Goal: Find specific page/section: Find specific page/section

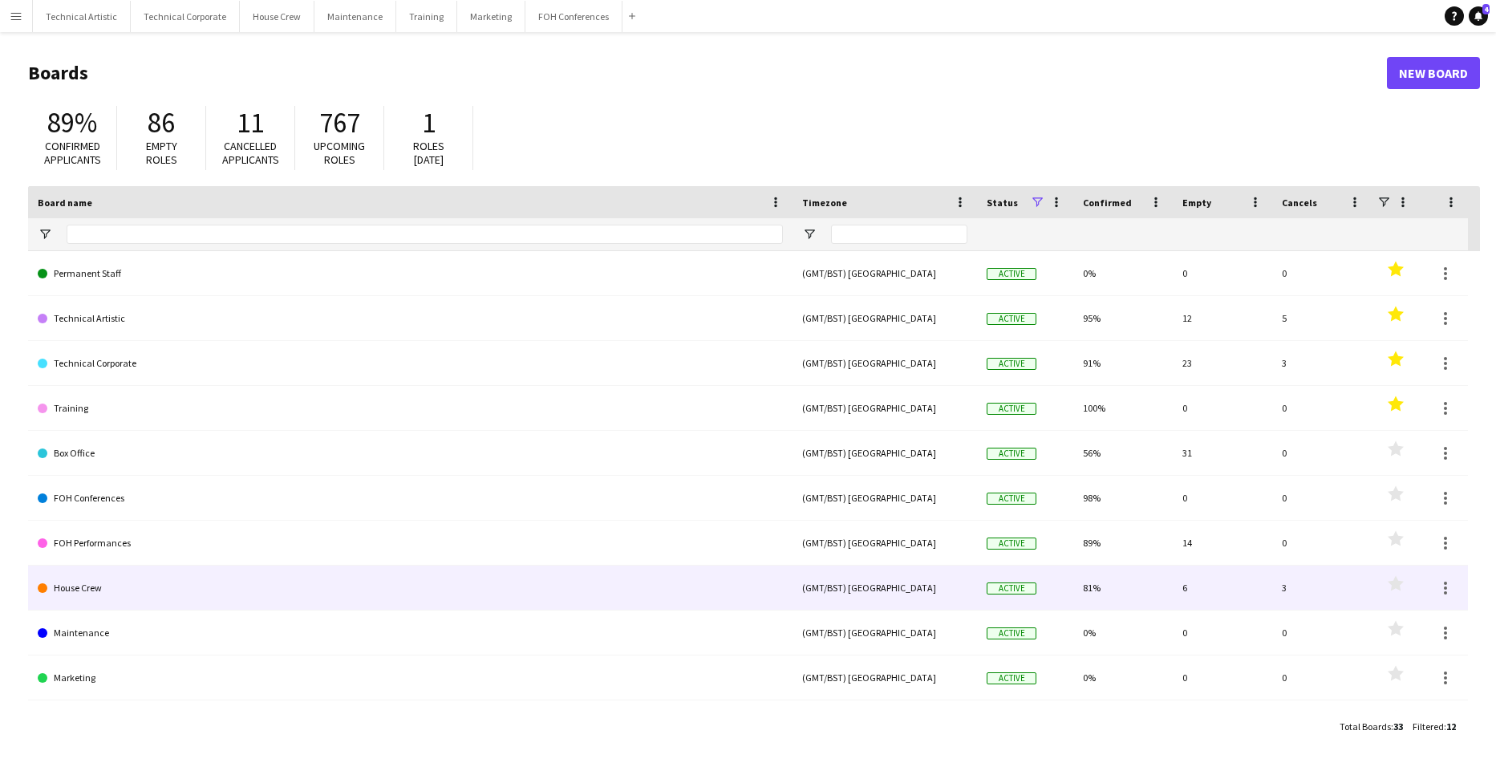
click at [81, 589] on link "House Crew" at bounding box center [410, 587] width 745 height 45
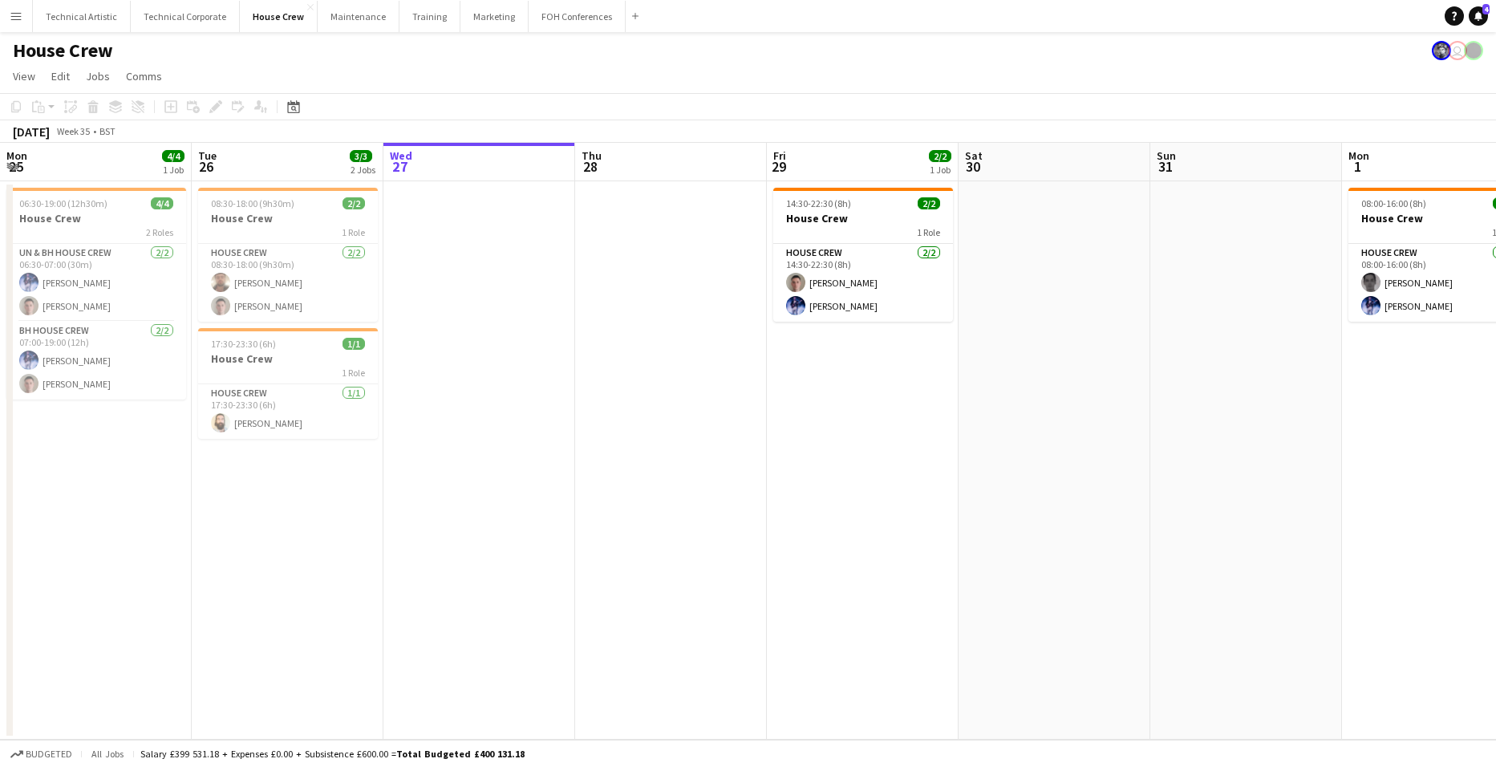
scroll to position [0, 439]
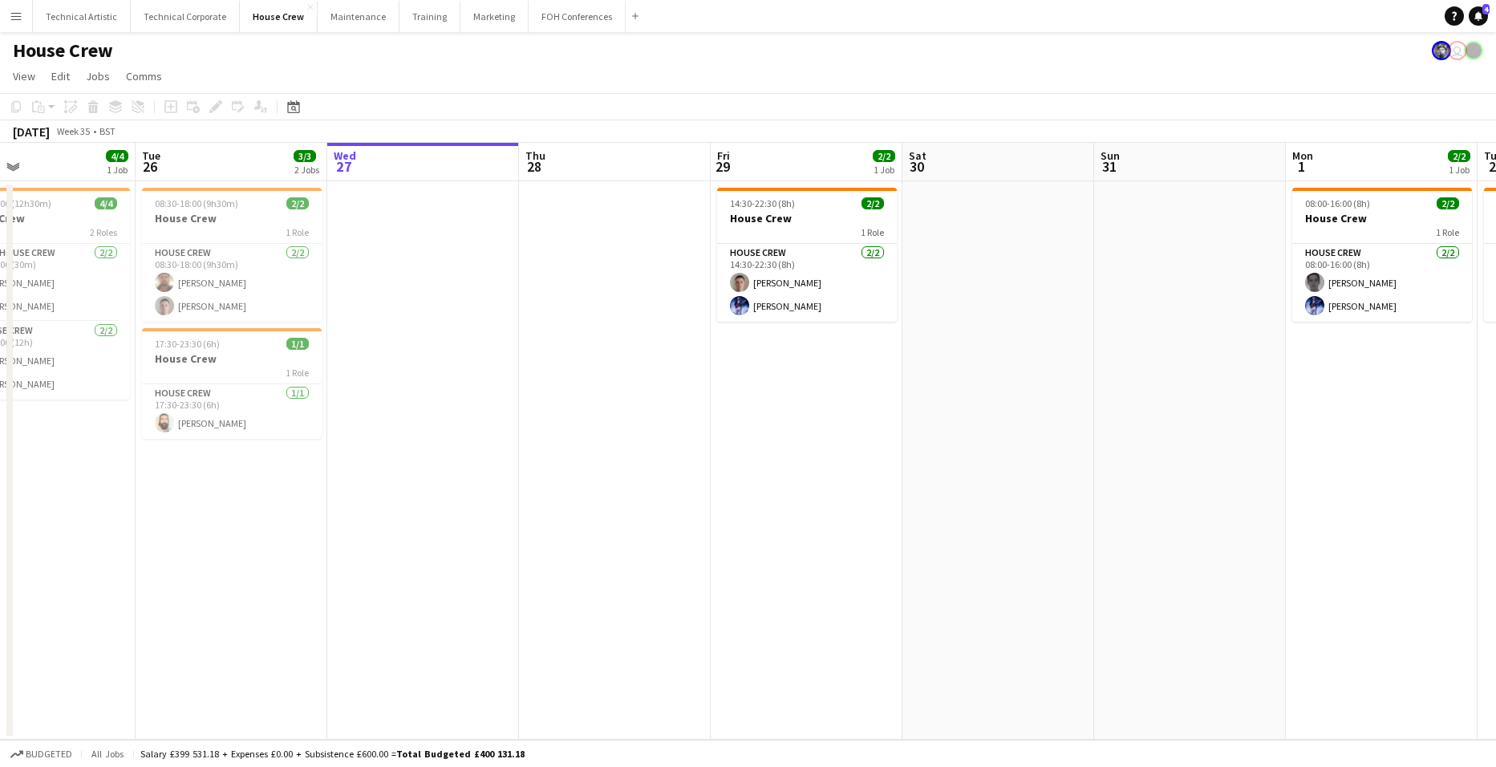
drag, startPoint x: 228, startPoint y: 350, endPoint x: 363, endPoint y: 354, distance: 135.6
click at [363, 354] on app-calendar-viewport "Sat 23 Sun 24 3/3 1 Job Mon 25 4/4 1 Job Tue 26 3/3 2 Jobs Wed 27 Thu 28 Fri 29…" at bounding box center [748, 441] width 1496 height 597
click at [66, 5] on button "Technical Artistic Close" at bounding box center [82, 16] width 98 height 31
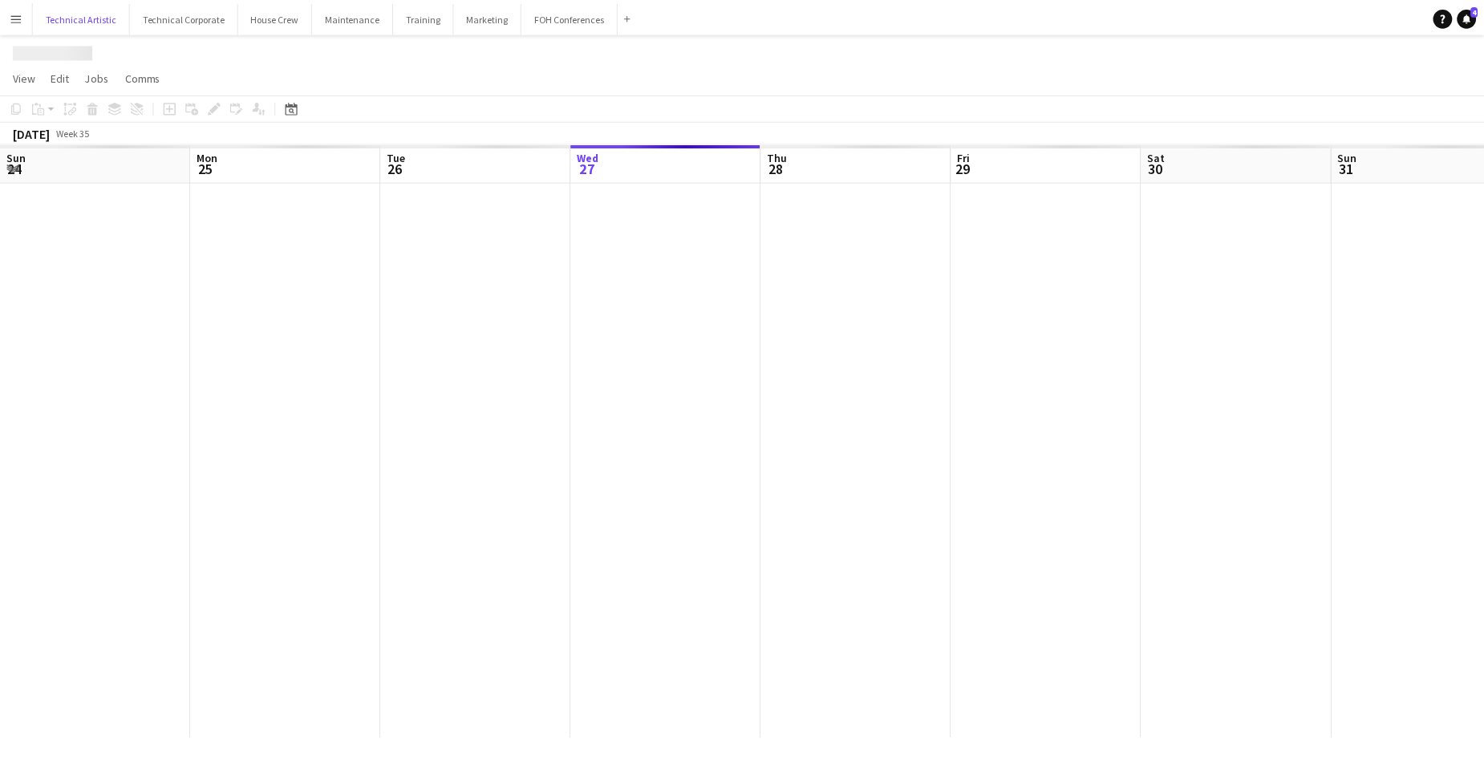
scroll to position [0, 383]
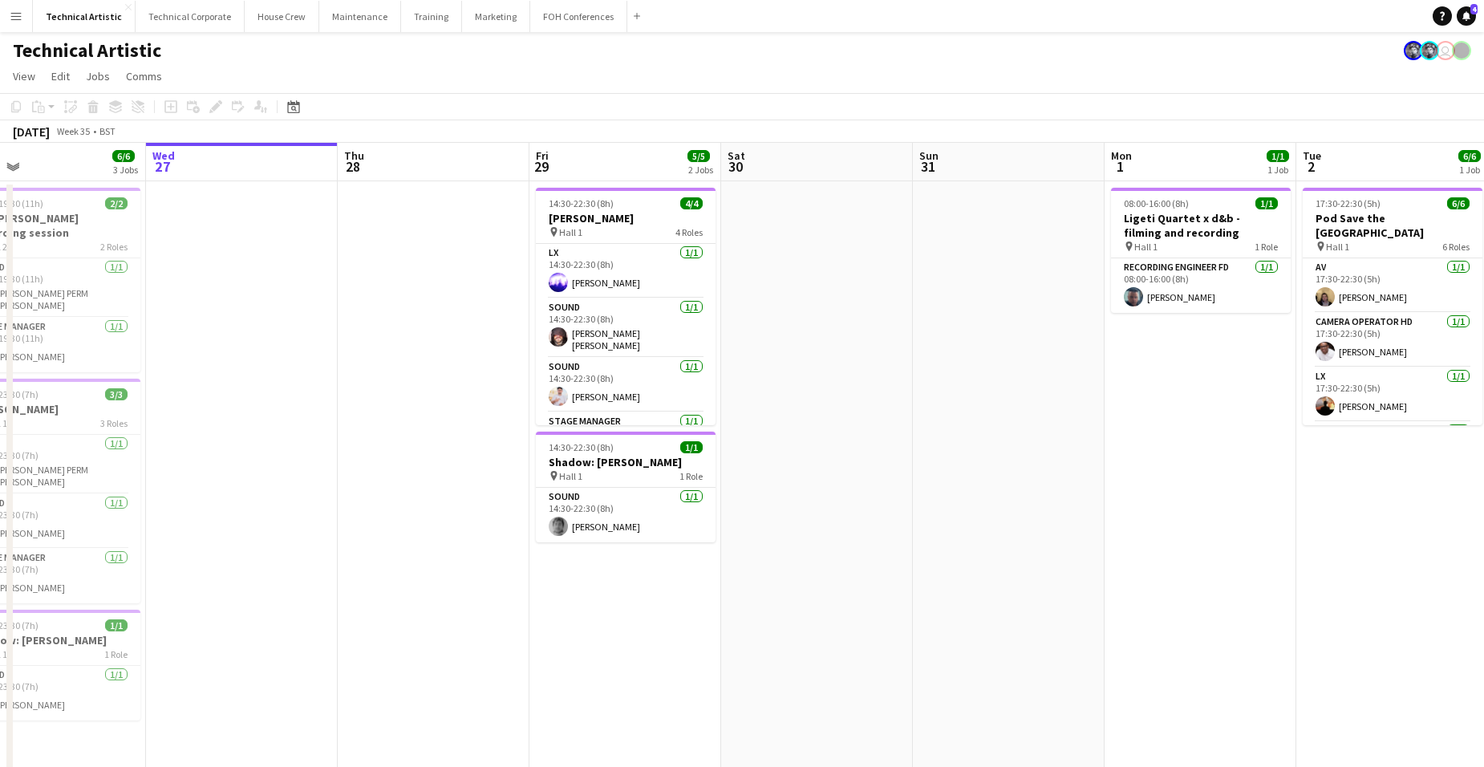
drag, startPoint x: 403, startPoint y: 344, endPoint x: 608, endPoint y: 346, distance: 204.5
click at [593, 350] on app-calendar-viewport "Sun 24 4/4 1 Job Mon 25 4/4 1 Job Tue 26 6/6 3 Jobs Wed 27 Thu 28 Fri 29 5/5 2 …" at bounding box center [742, 609] width 1484 height 933
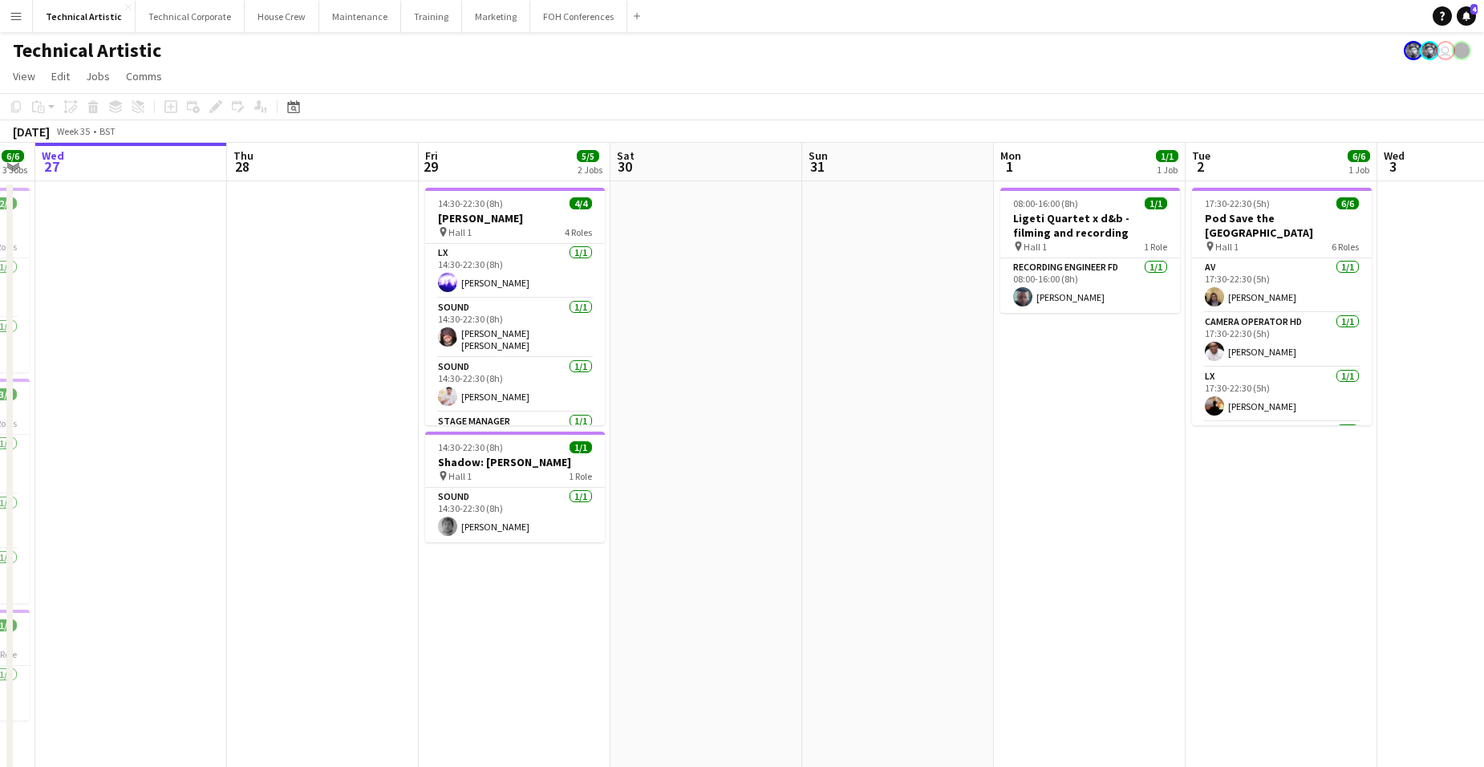
scroll to position [0, 440]
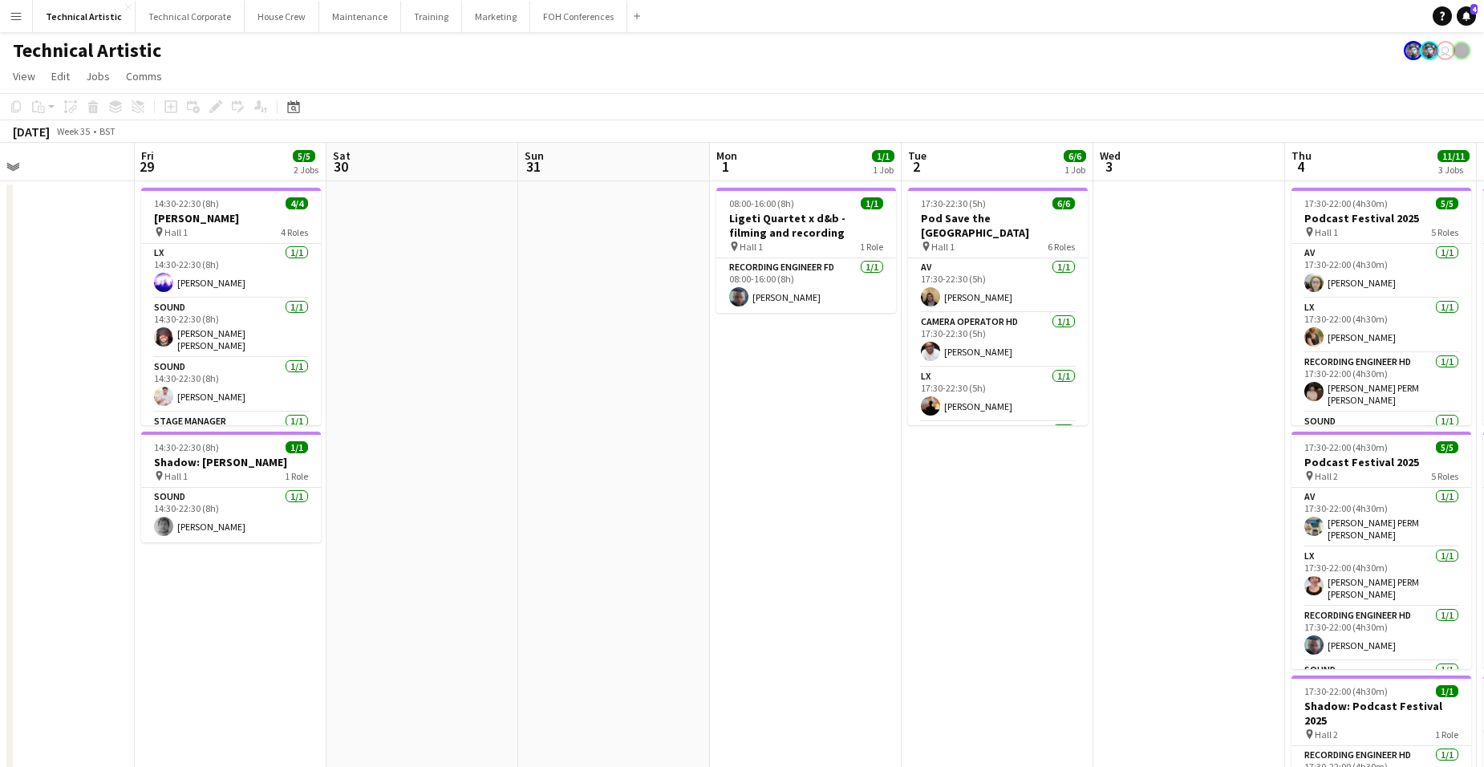
drag, startPoint x: 1278, startPoint y: 416, endPoint x: 647, endPoint y: 435, distance: 630.6
click at [647, 435] on app-calendar-viewport "Tue 26 6/6 3 Jobs Wed 27 Thu 28 Fri 29 5/5 2 Jobs Sat 30 Sun 31 Mon 1 1/1 1 Job…" at bounding box center [742, 648] width 1484 height 1010
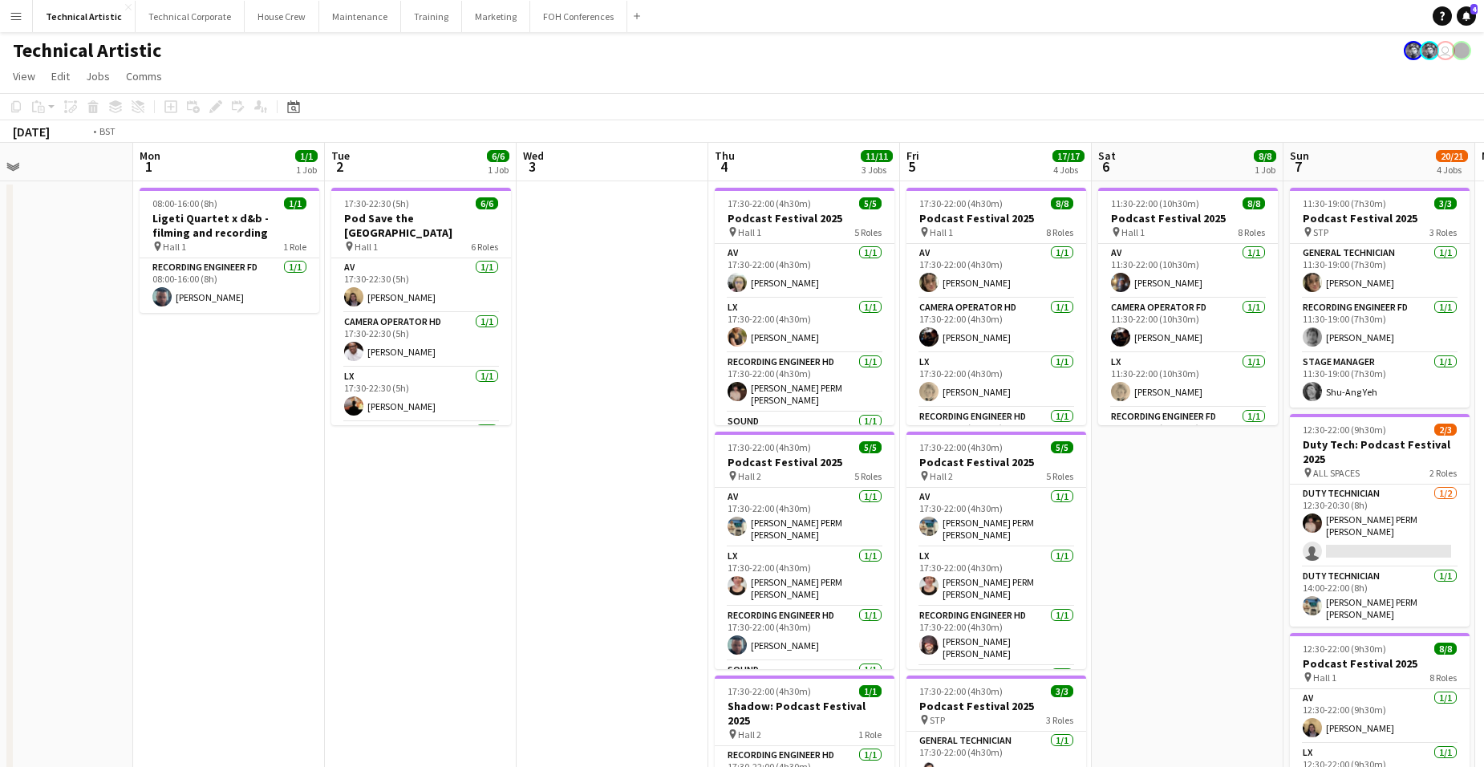
scroll to position [0, 586]
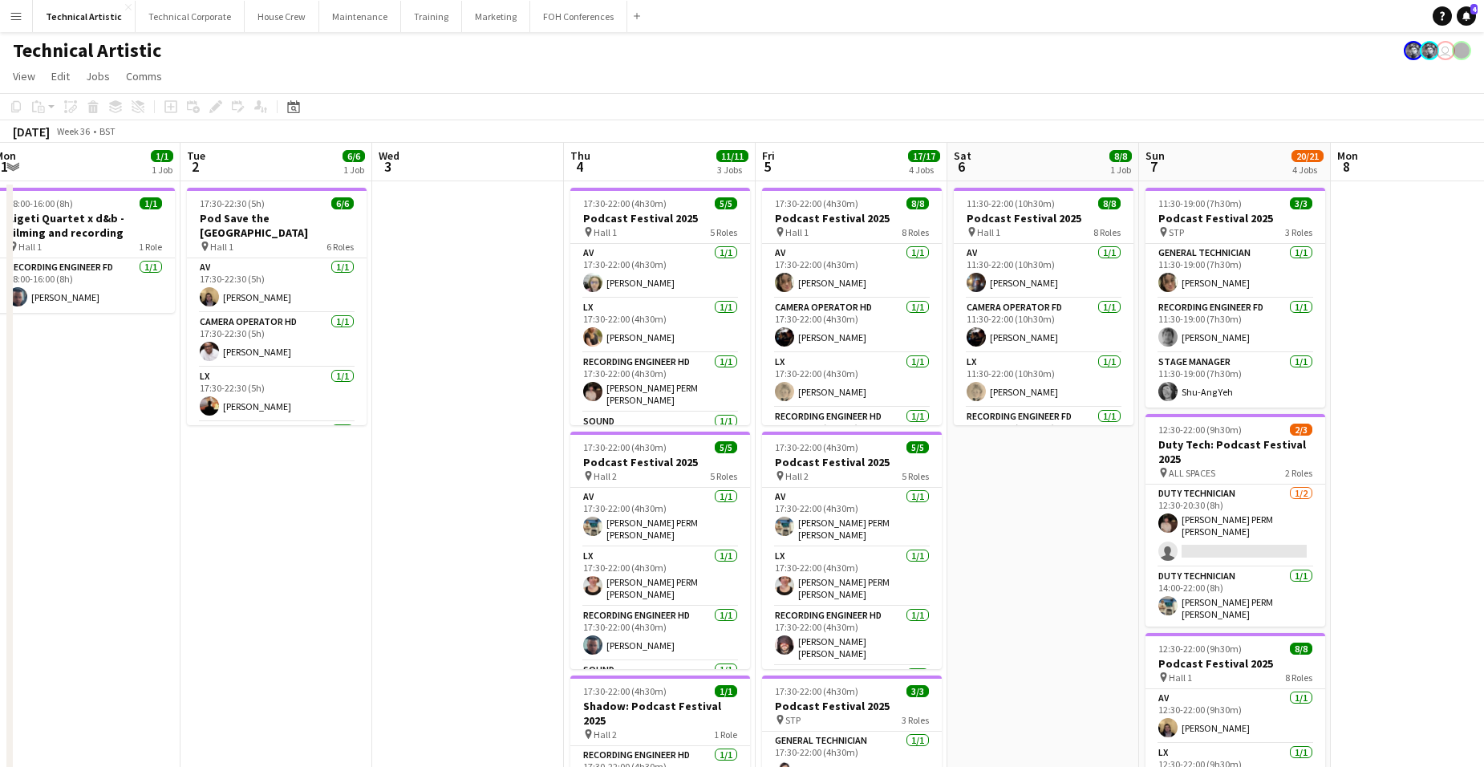
drag, startPoint x: 1134, startPoint y: 447, endPoint x: 509, endPoint y: 425, distance: 625.1
click at [509, 425] on app-calendar-viewport "Fri 29 5/5 2 Jobs Sat 30 Sun 31 Mon 1 1/1 1 Job Tue 2 6/6 1 Job Wed 3 Thu 4 11/…" at bounding box center [742, 648] width 1484 height 1010
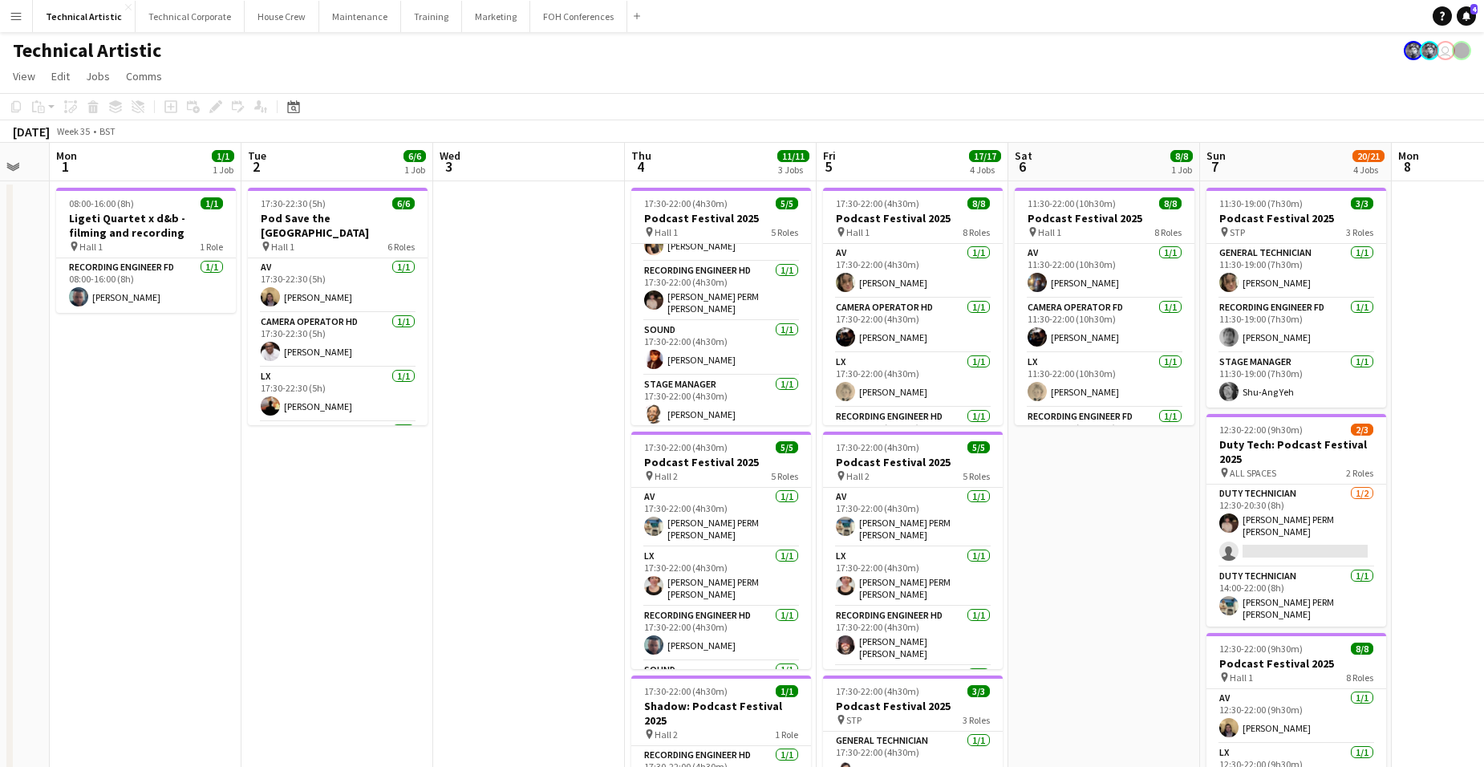
scroll to position [0, 533]
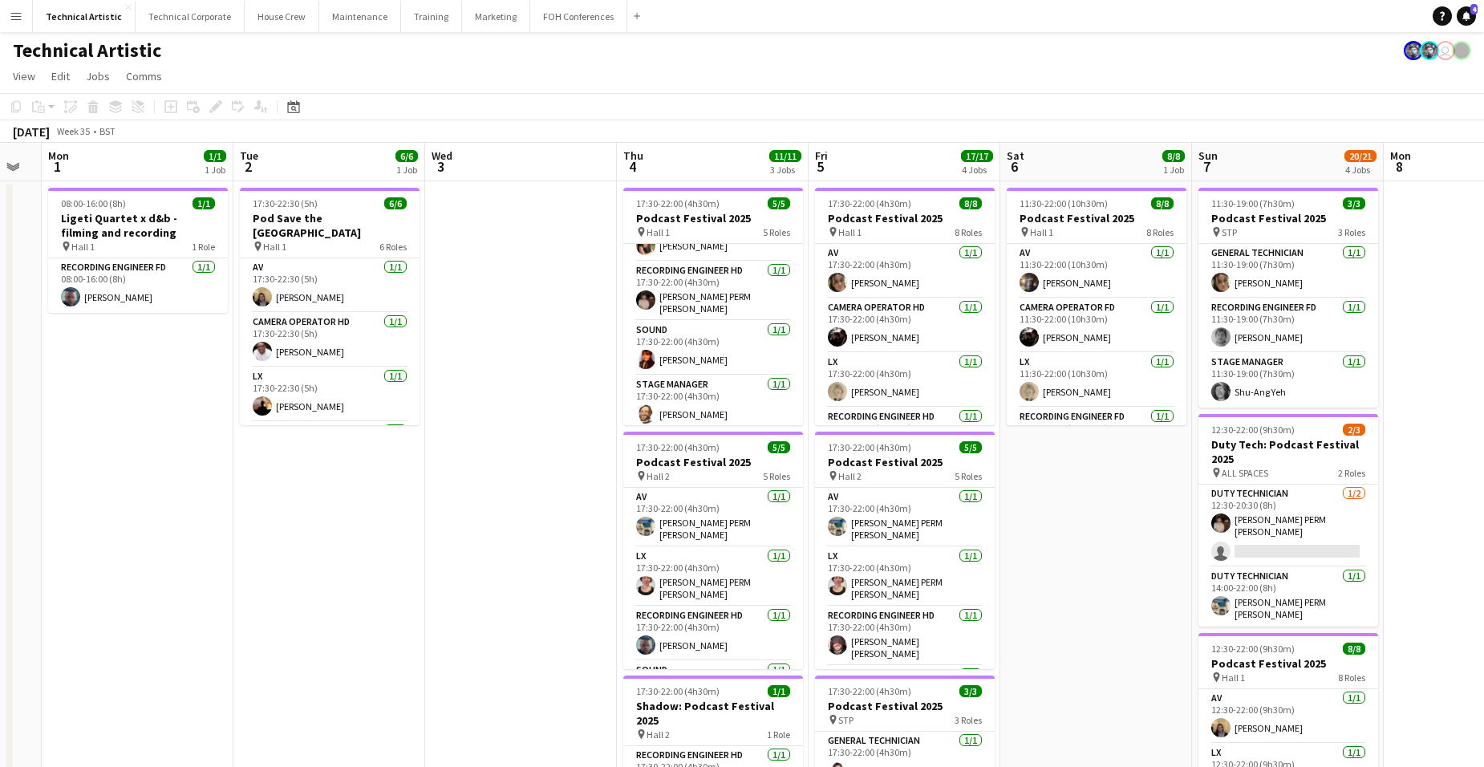
drag, startPoint x: 416, startPoint y: 474, endPoint x: 469, endPoint y: 541, distance: 85.0
click at [469, 541] on app-calendar-viewport "Fri 29 5/5 2 Jobs Sat 30 Sun 31 Mon 1 1/1 1 Job Tue 2 6/6 1 Job Wed 3 Thu 4 11/…" at bounding box center [742, 648] width 1484 height 1010
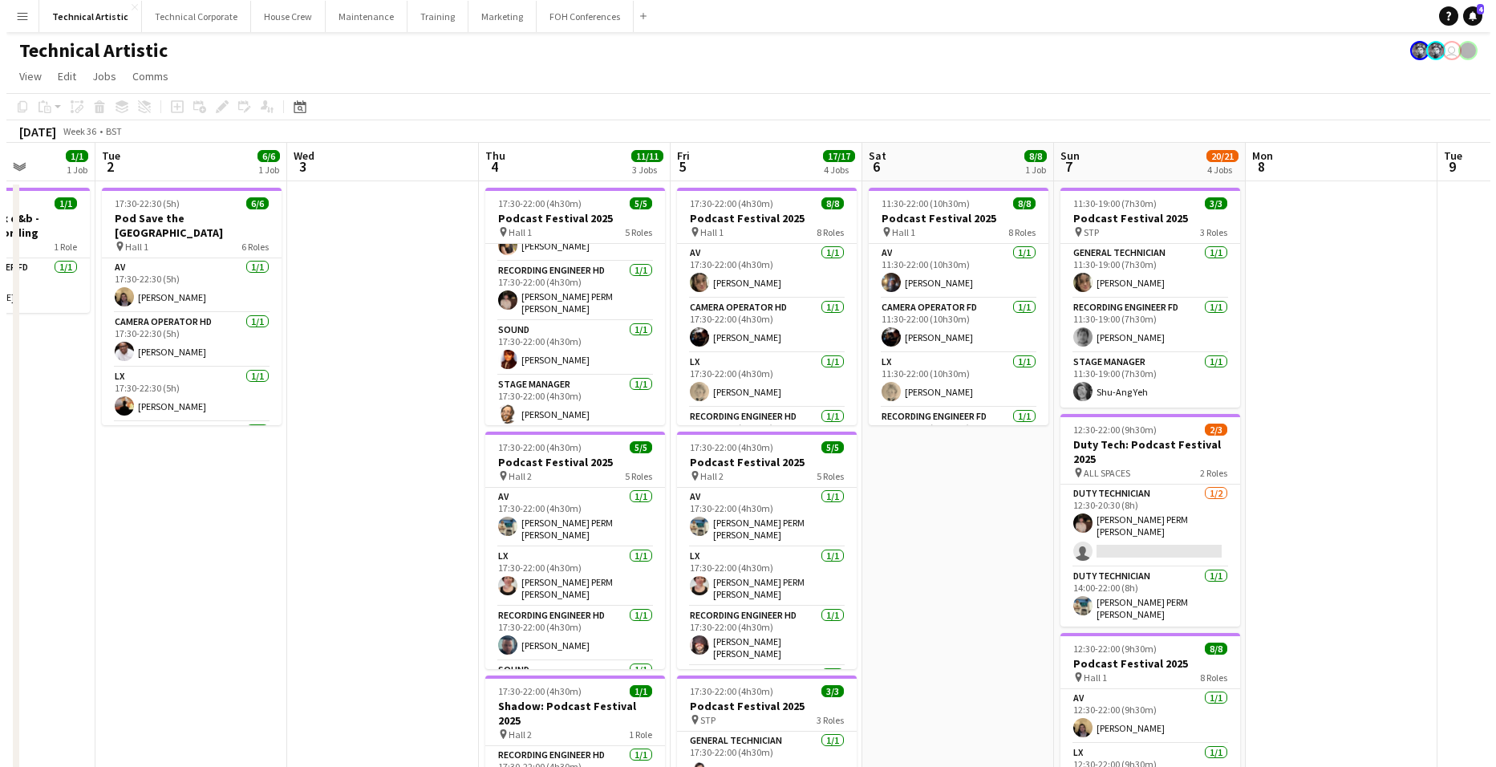
scroll to position [0, 529]
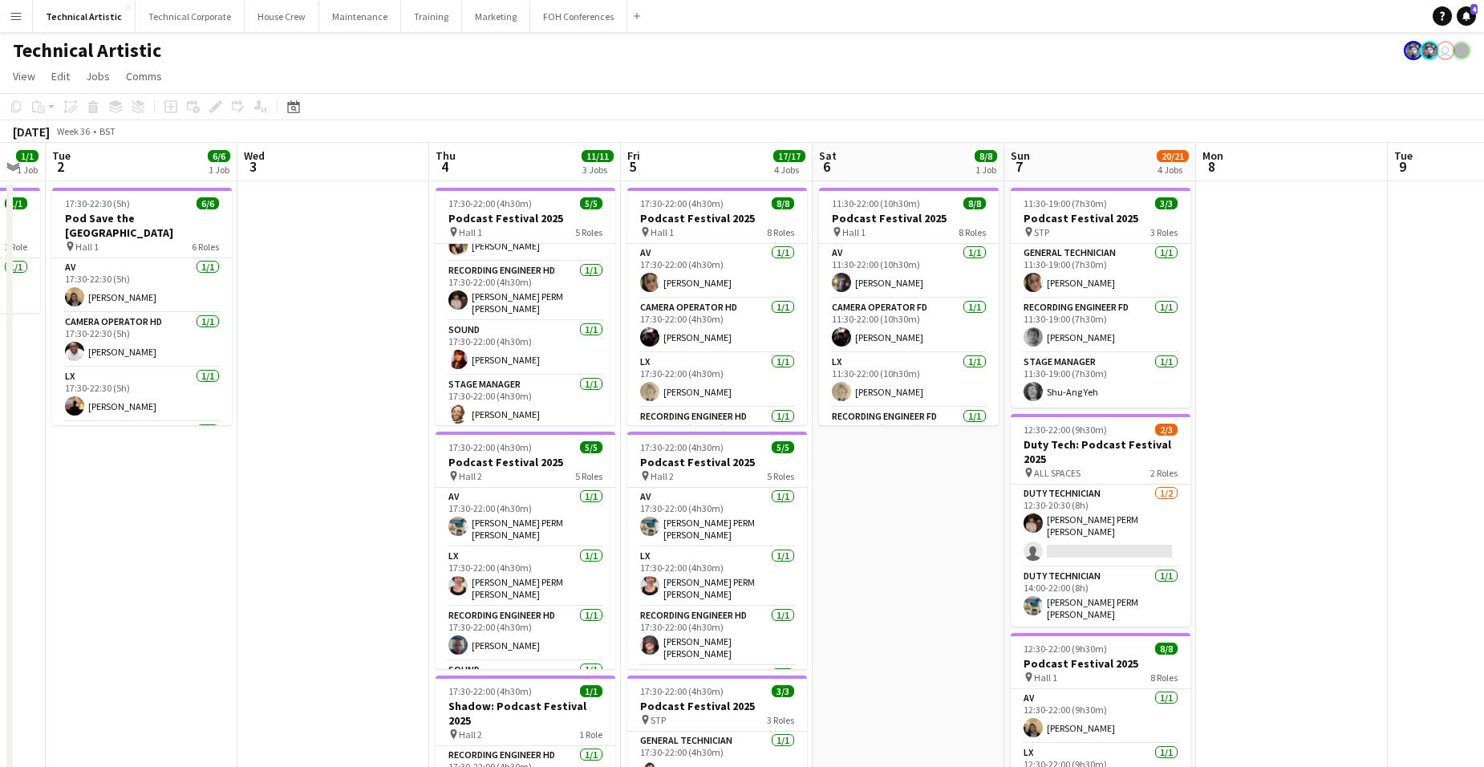
drag, startPoint x: 574, startPoint y: 381, endPoint x: 387, endPoint y: 392, distance: 188.0
click at [387, 392] on app-calendar-viewport "Sat 30 Sun 31 Mon 1 1/1 1 Job Tue 2 6/6 1 Job Wed 3 Thu 4 11/11 3 Jobs Fri 5 17…" at bounding box center [742, 648] width 1484 height 1010
click at [196, 14] on button "Technical Corporate Close" at bounding box center [190, 16] width 109 height 31
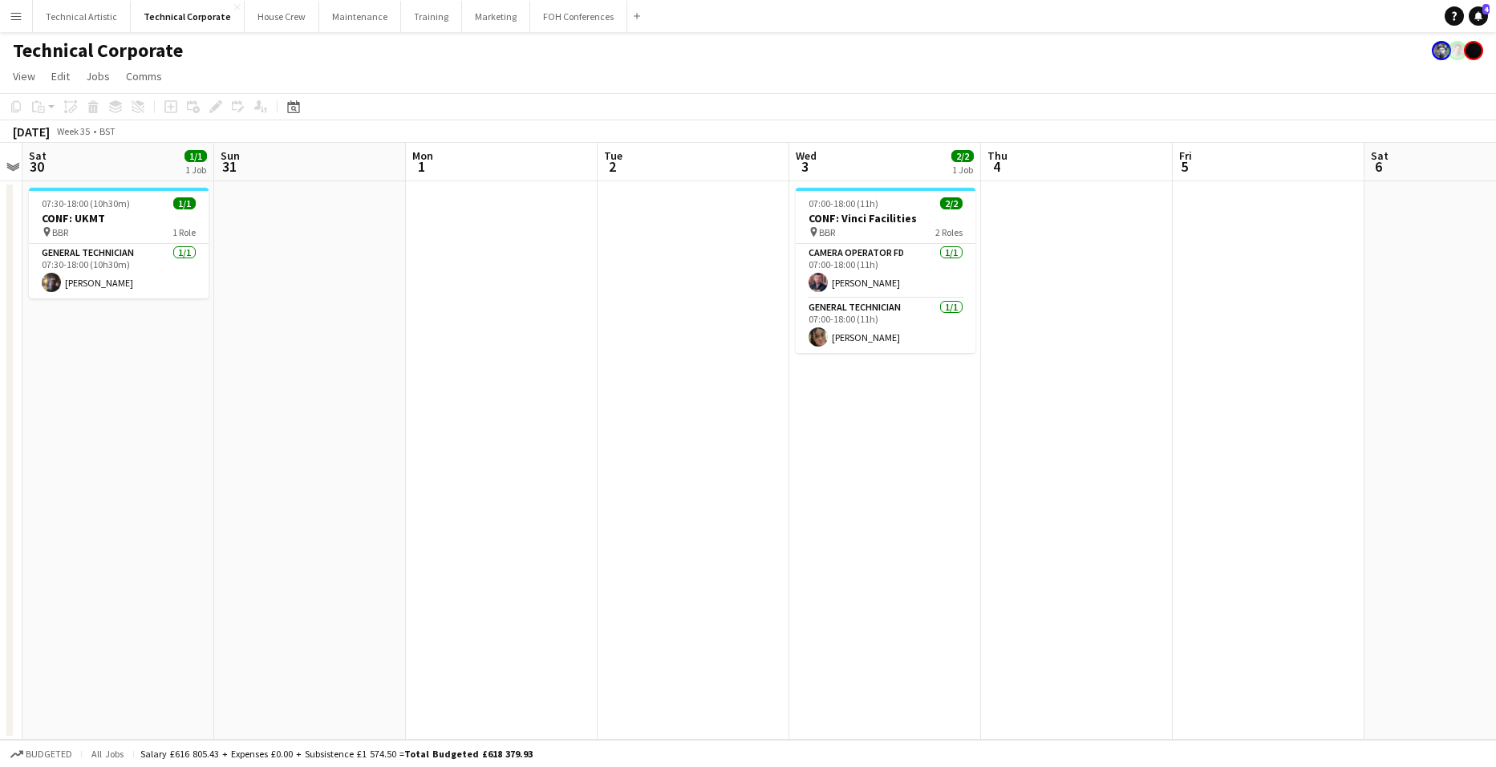
drag, startPoint x: 885, startPoint y: 392, endPoint x: 286, endPoint y: 352, distance: 599.6
click at [207, 367] on app-calendar-viewport "Wed 27 Thu 28 Fri 29 Sat 30 1/1 1 Job Sun 31 Mon 1 Tue 2 Wed 3 2/2 1 Job Thu 4 …" at bounding box center [748, 441] width 1496 height 597
click at [876, 388] on app-date-cell "07:00-18:00 (11h) 2/2 CONF: Vinci Facilities pin BBR 2 Roles Camera Operator FD…" at bounding box center [884, 460] width 192 height 558
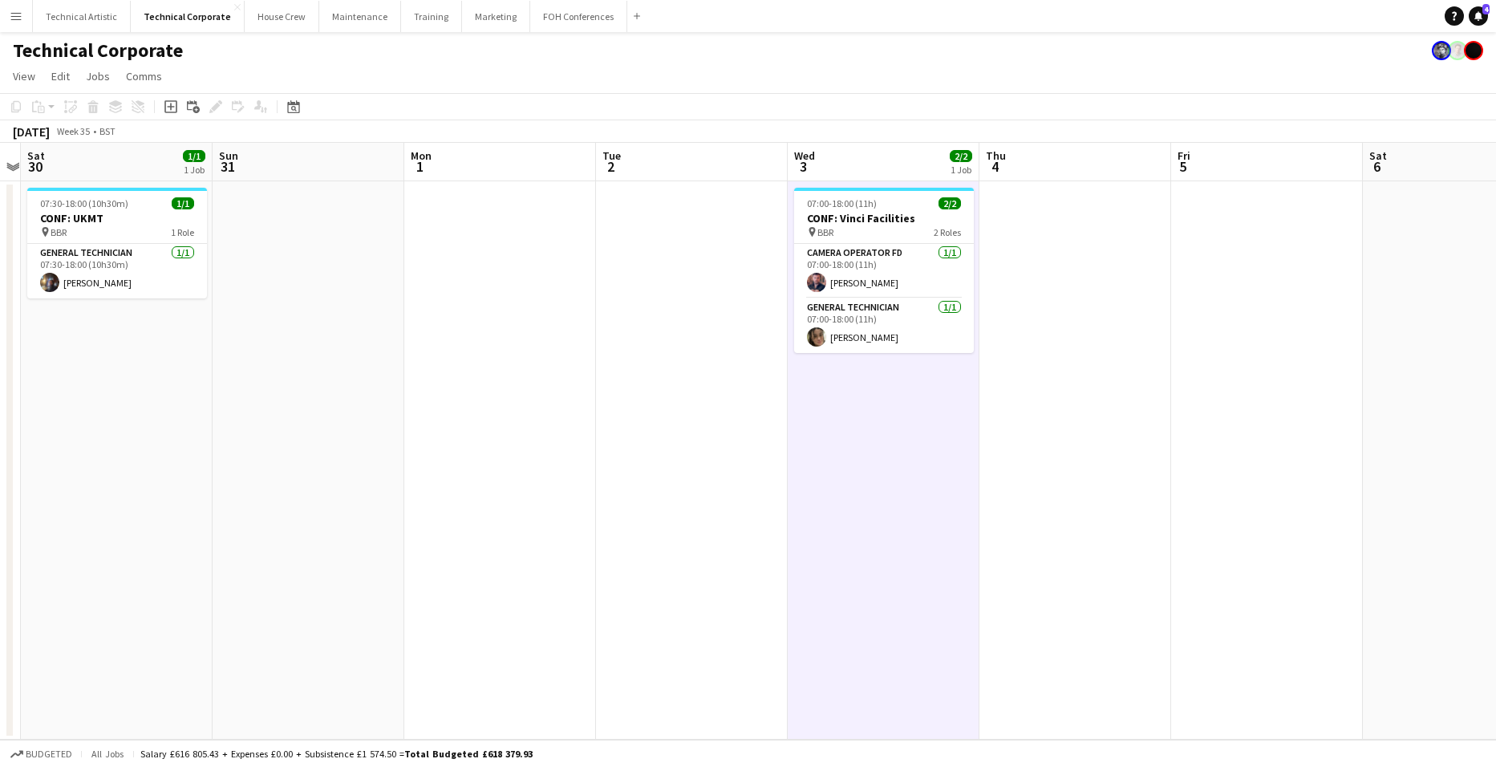
click at [876, 388] on app-date-cell "07:00-18:00 (11h) 2/2 CONF: Vinci Facilities pin BBR 2 Roles Camera Operator FD…" at bounding box center [884, 460] width 192 height 558
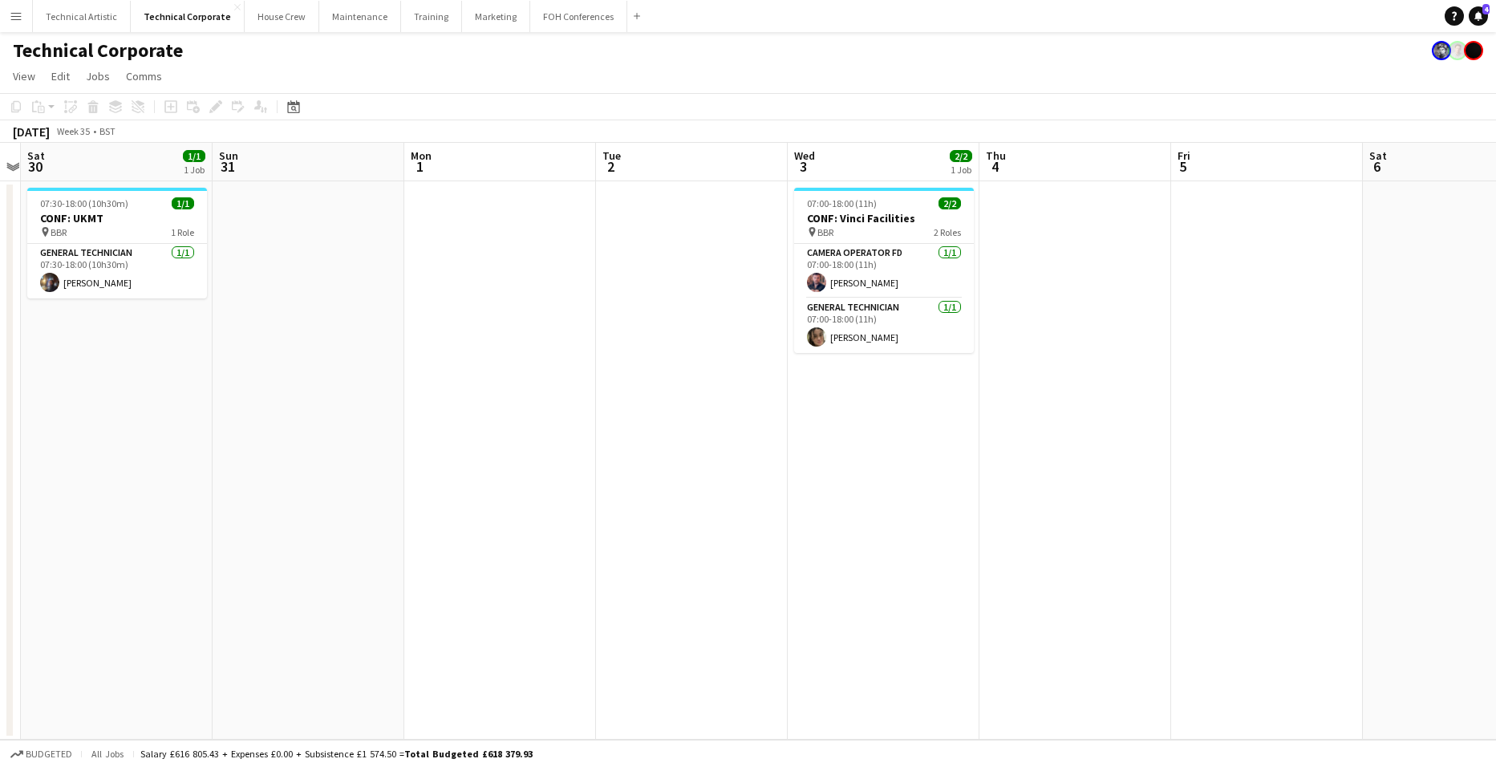
click at [876, 162] on app-board-header-date "Wed 3 2/2 1 Job" at bounding box center [884, 162] width 192 height 38
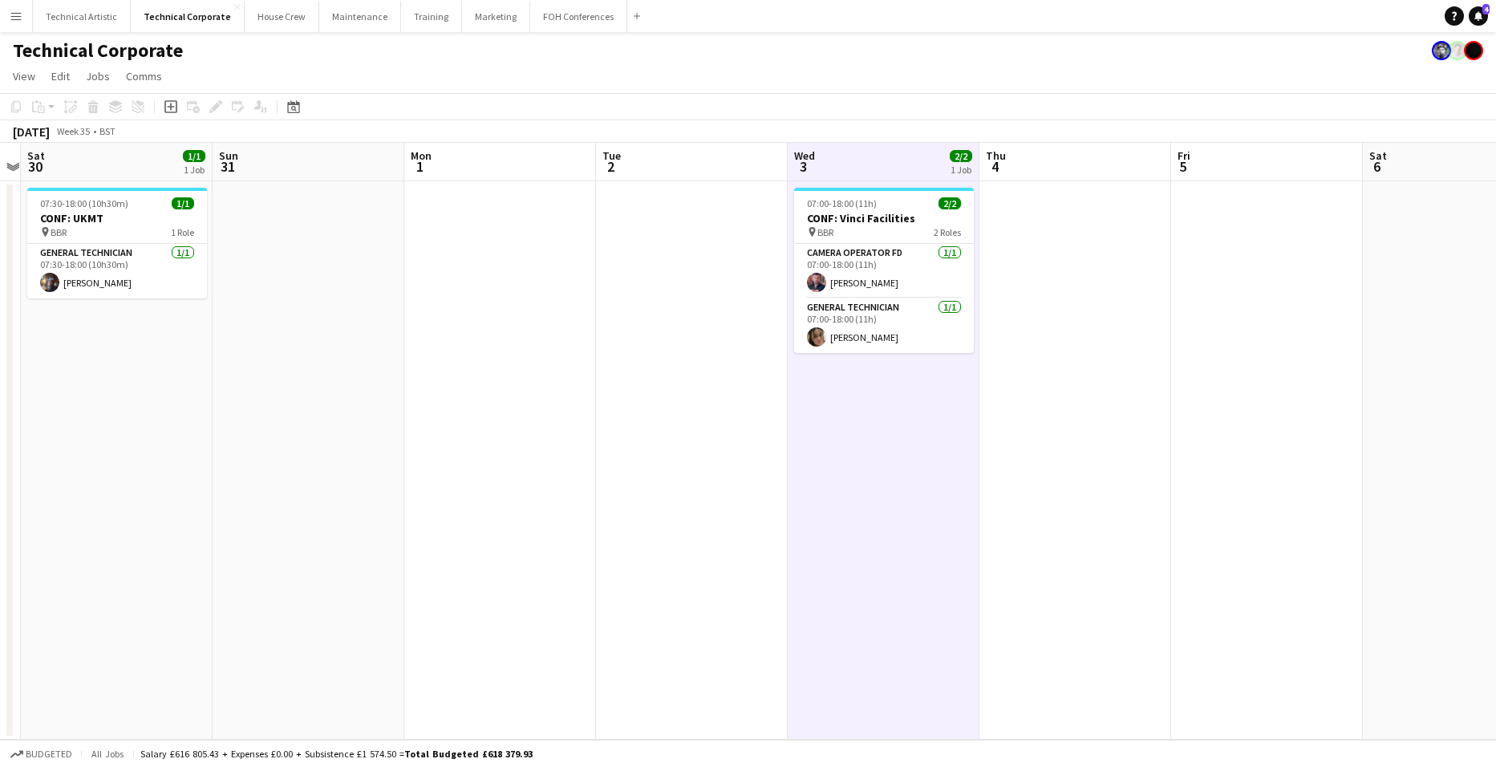
click at [876, 160] on app-board-header-date "Wed 3 2/2 1 Job" at bounding box center [884, 162] width 192 height 38
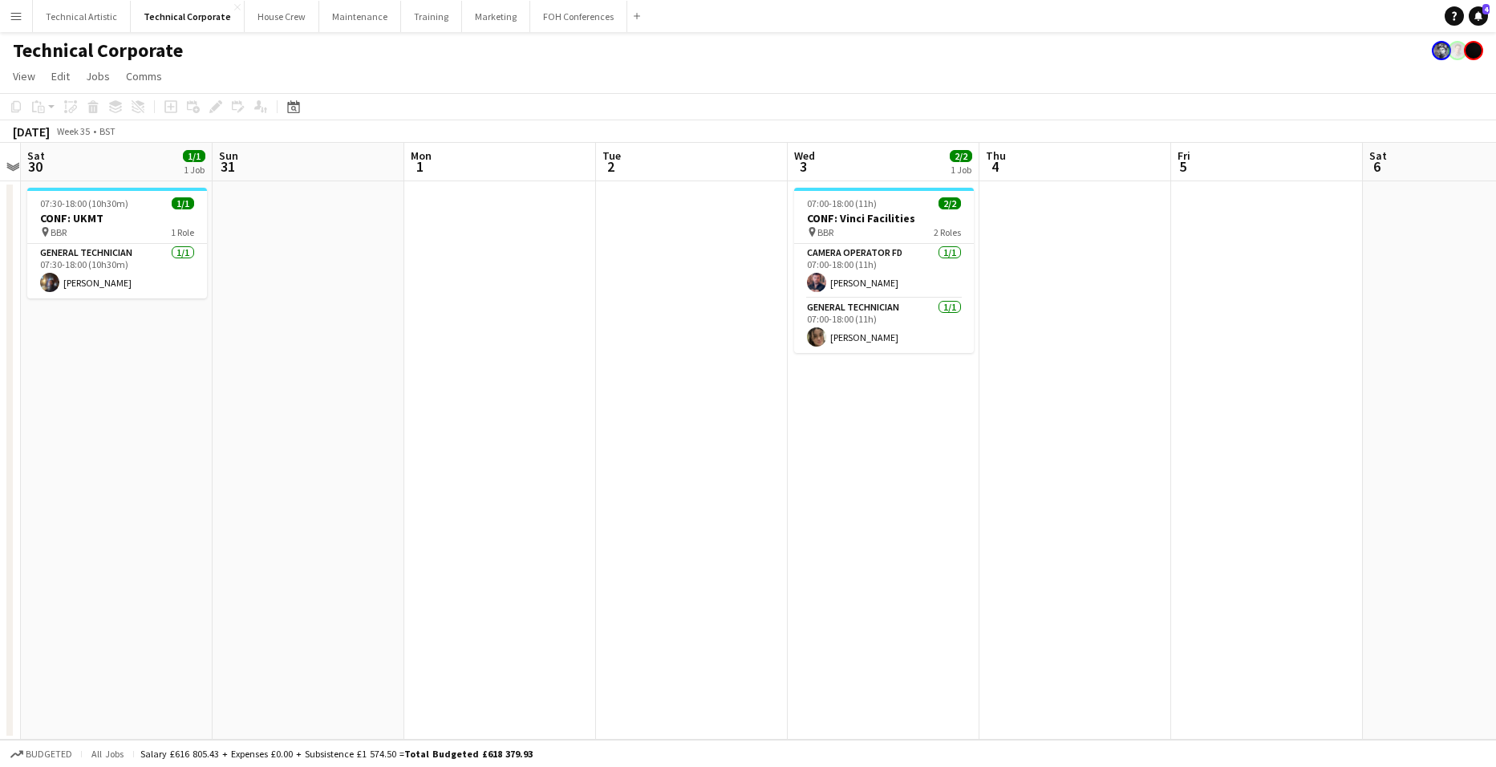
click at [876, 160] on app-board-header-date "Wed 3 2/2 1 Job" at bounding box center [884, 162] width 192 height 38
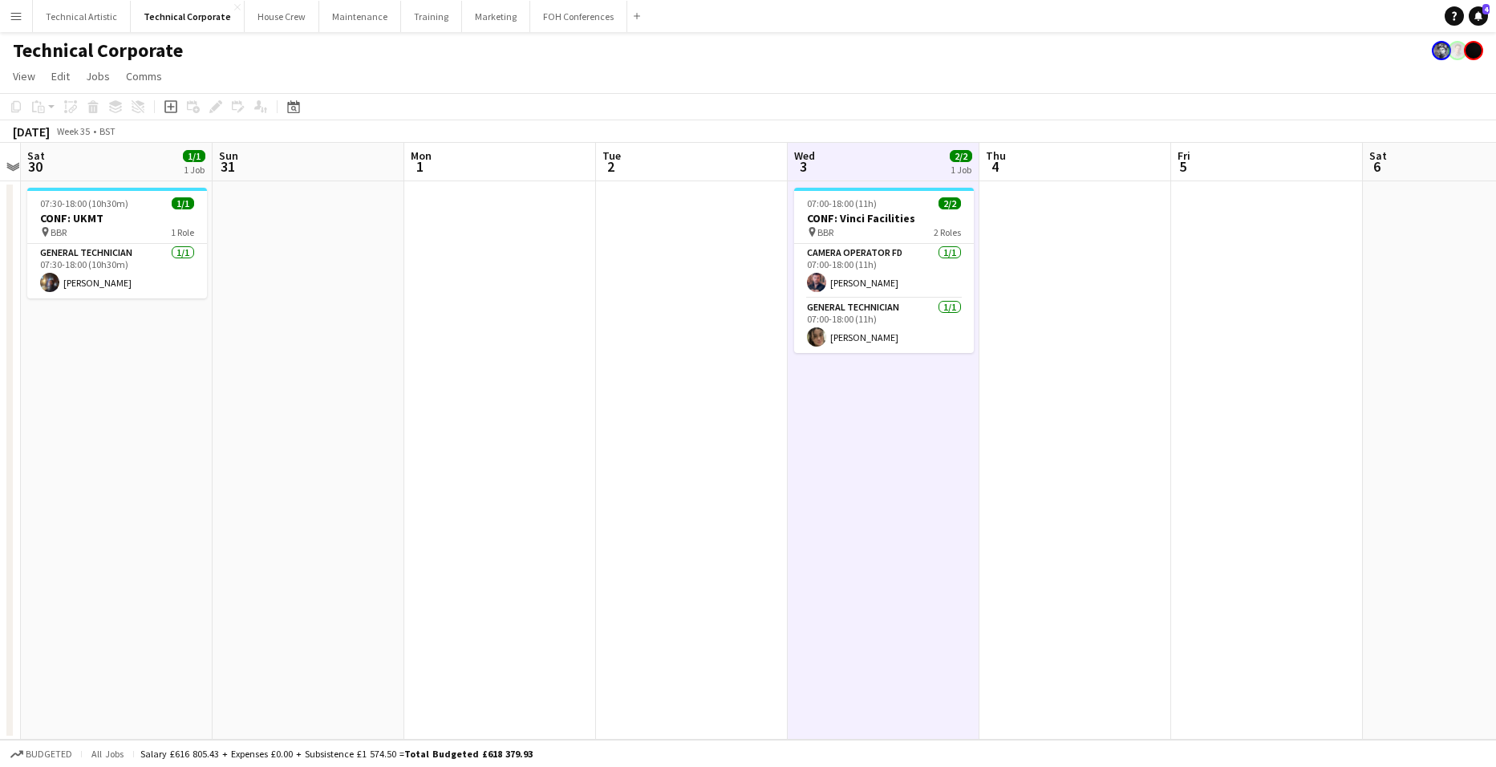
click at [876, 160] on app-board-header-date "Wed 3 2/2 1 Job" at bounding box center [884, 162] width 192 height 38
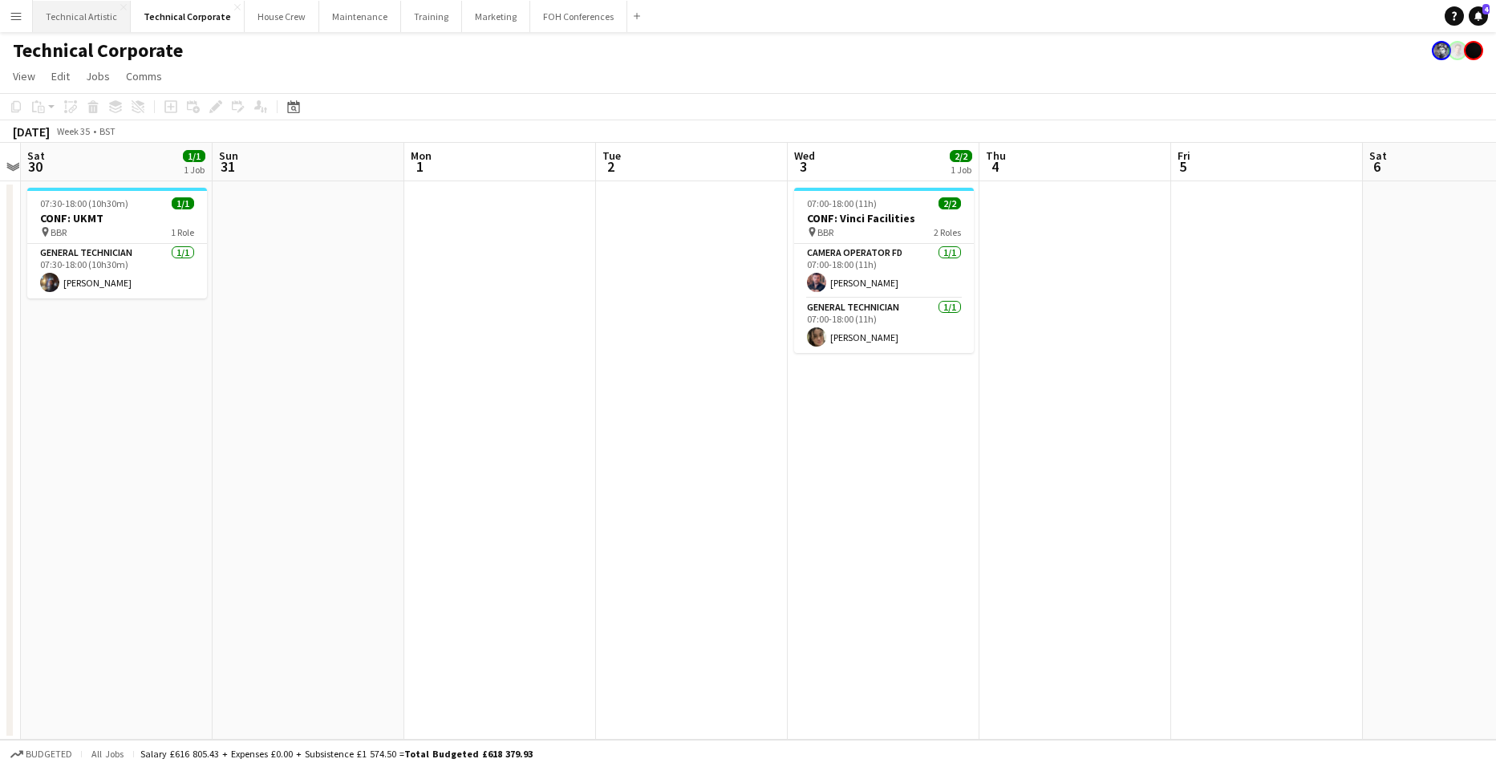
click at [82, 15] on button "Technical Artistic Close" at bounding box center [82, 16] width 98 height 31
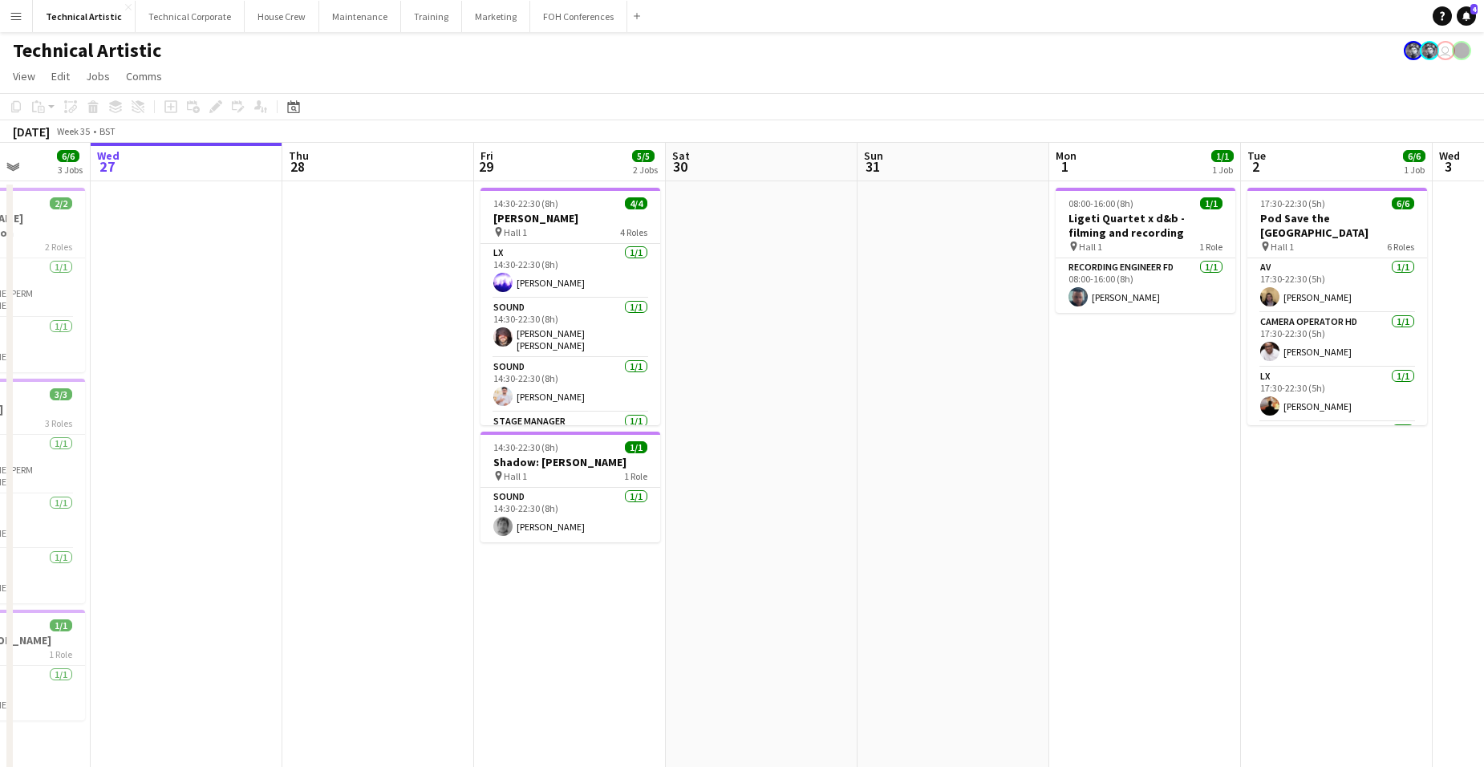
scroll to position [0, 577]
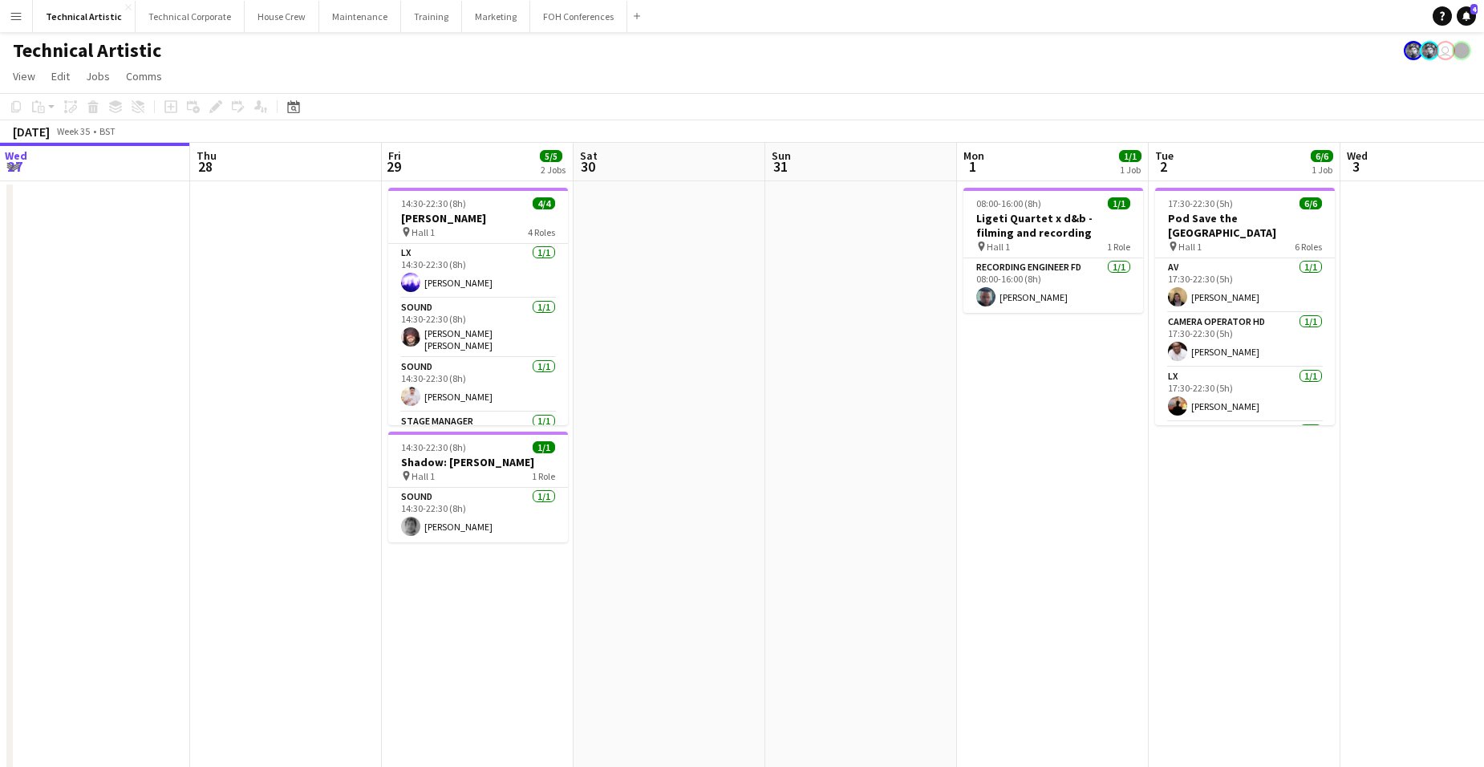
drag, startPoint x: 258, startPoint y: 264, endPoint x: -35, endPoint y: 280, distance: 294.0
click at [0, 280] on html "Menu Boards Boards Boards All jobs Status Workforce Workforce My Workforce Recr…" at bounding box center [742, 537] width 1484 height 1075
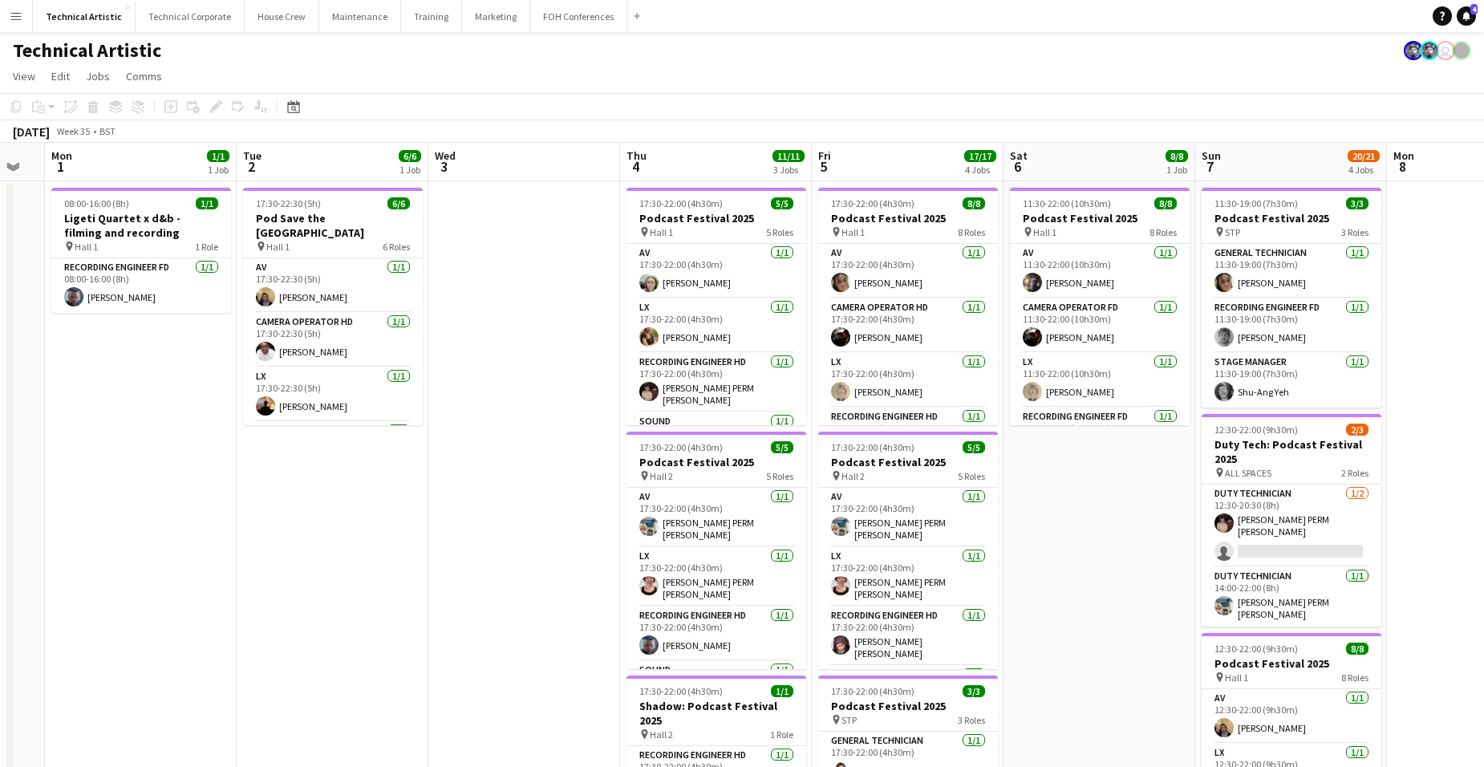
scroll to position [0, 529]
drag, startPoint x: 1295, startPoint y: 476, endPoint x: 384, endPoint y: 509, distance: 911.6
click at [384, 509] on app-calendar-viewport "Fri 29 5/5 2 Jobs Sat 30 Sun 31 Mon 1 1/1 1 Job Tue 2 6/6 1 Job Wed 3 Thu 4 11/…" at bounding box center [742, 648] width 1484 height 1010
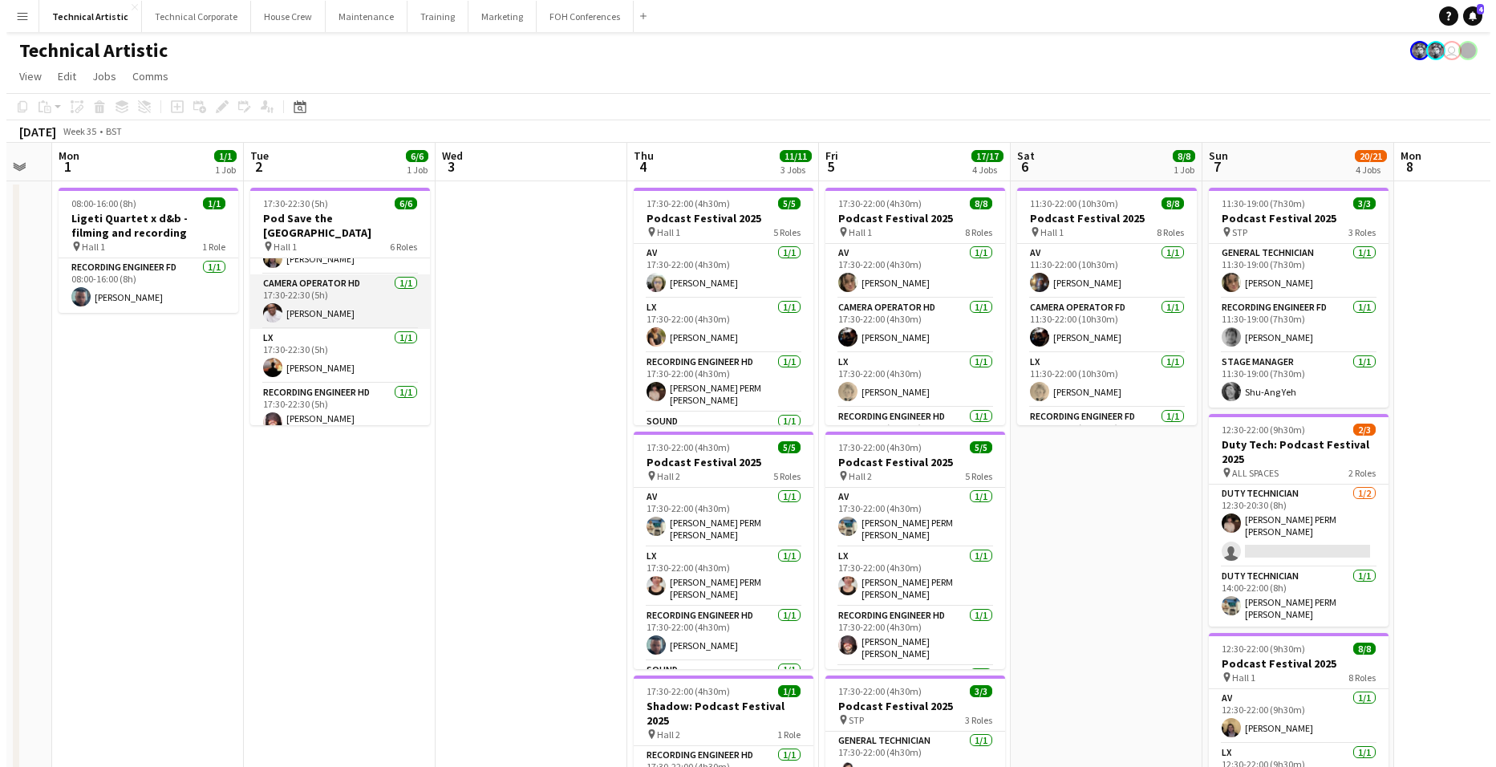
scroll to position [0, 0]
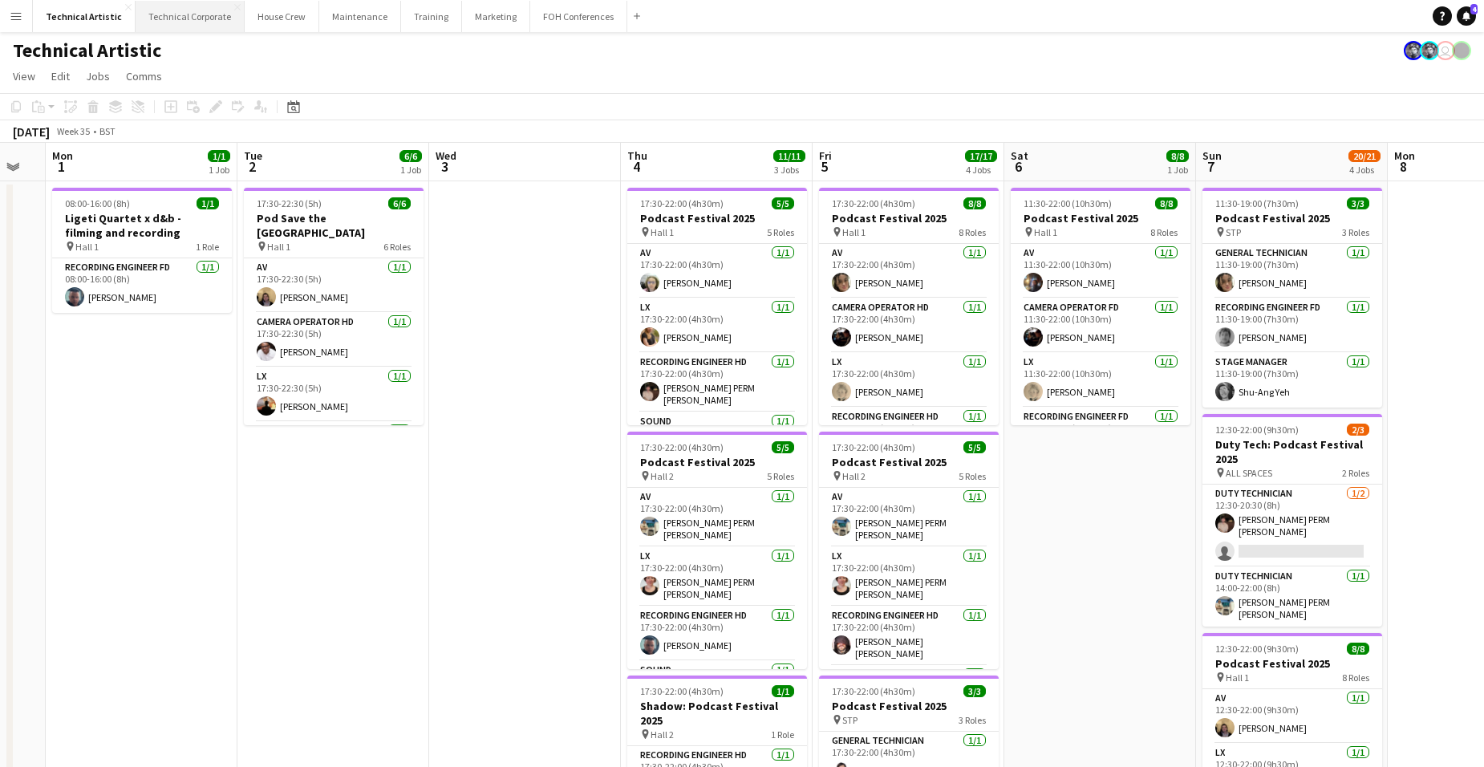
click at [182, 12] on button "Technical Corporate Close" at bounding box center [190, 16] width 109 height 31
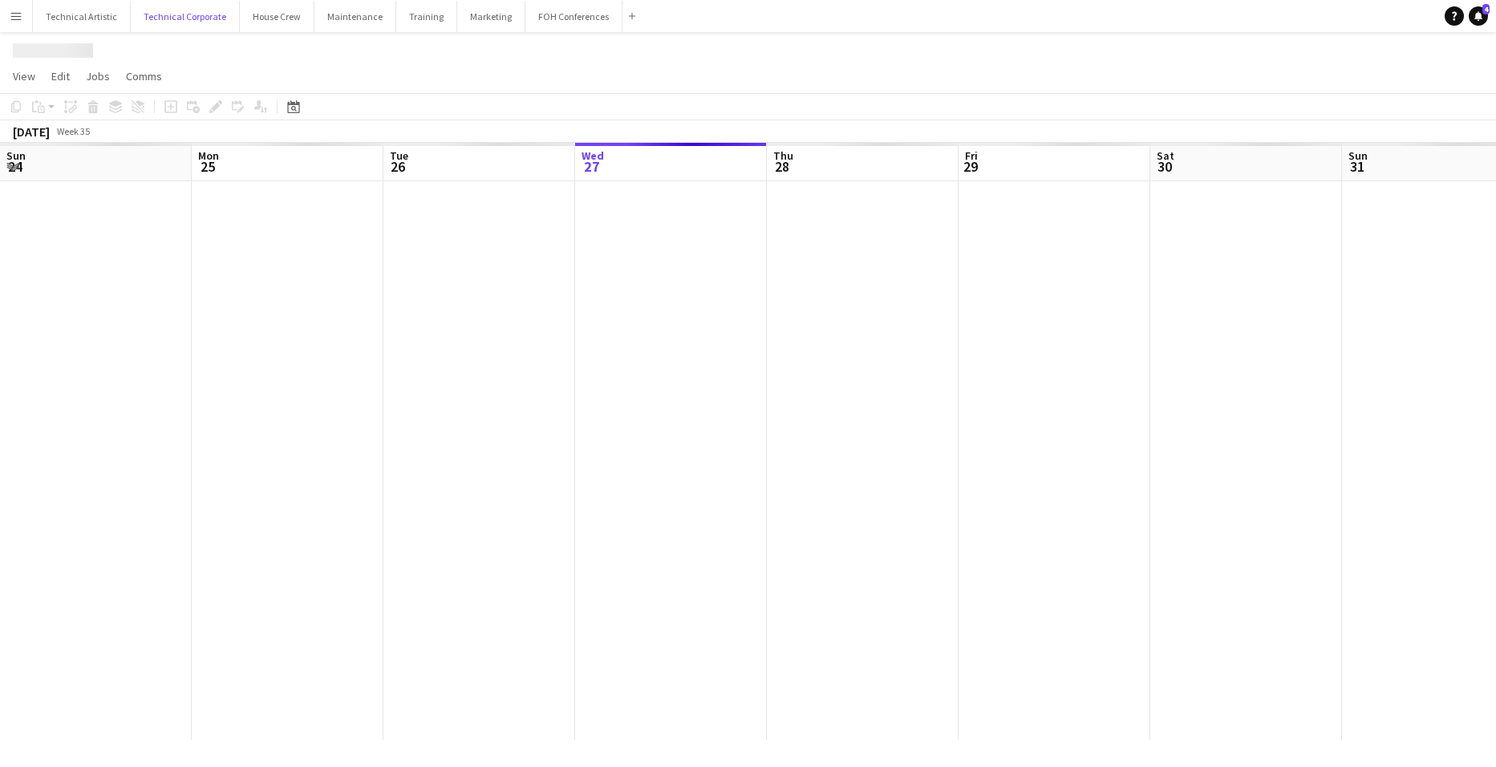
scroll to position [0, 383]
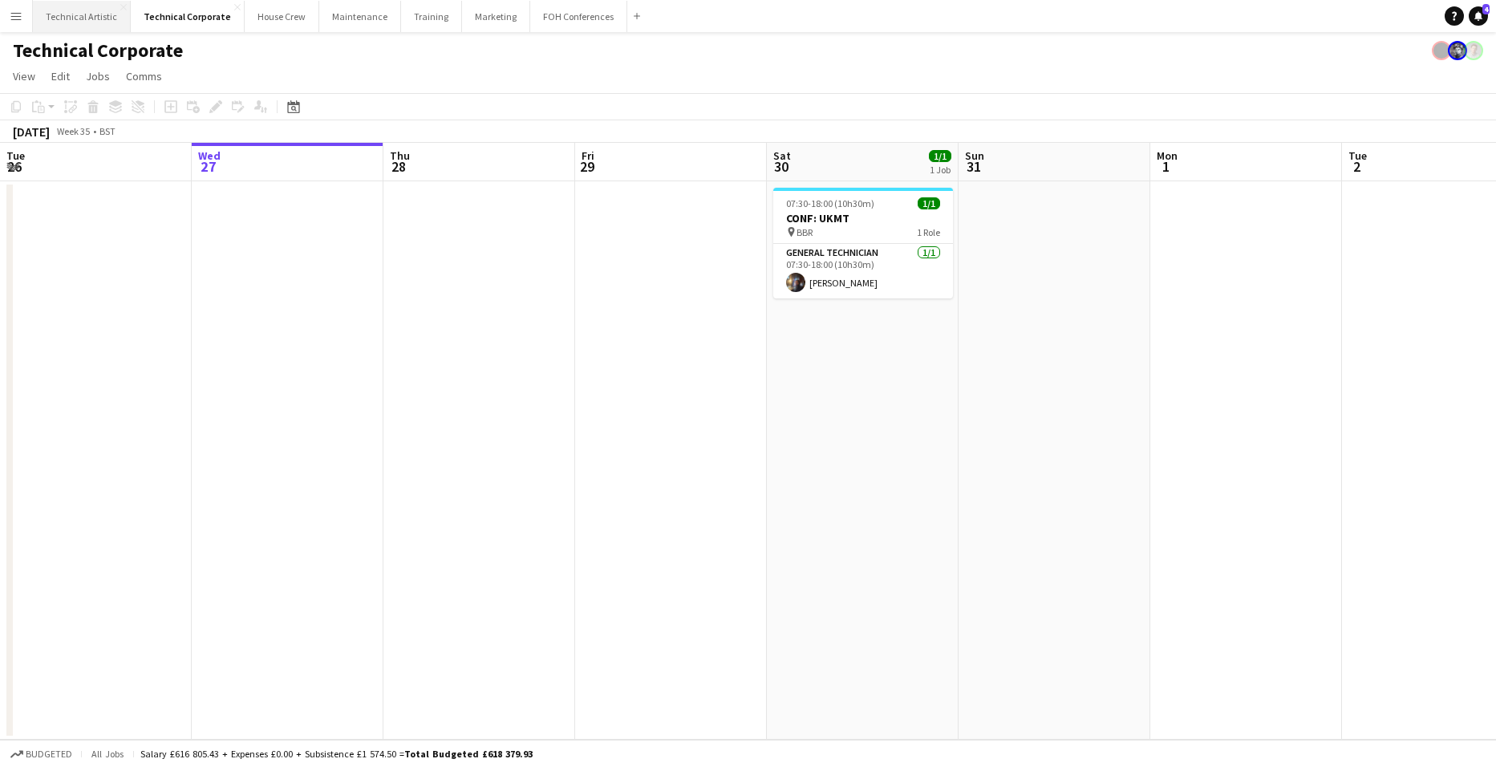
click at [78, 18] on button "Technical Artistic Close" at bounding box center [82, 16] width 98 height 31
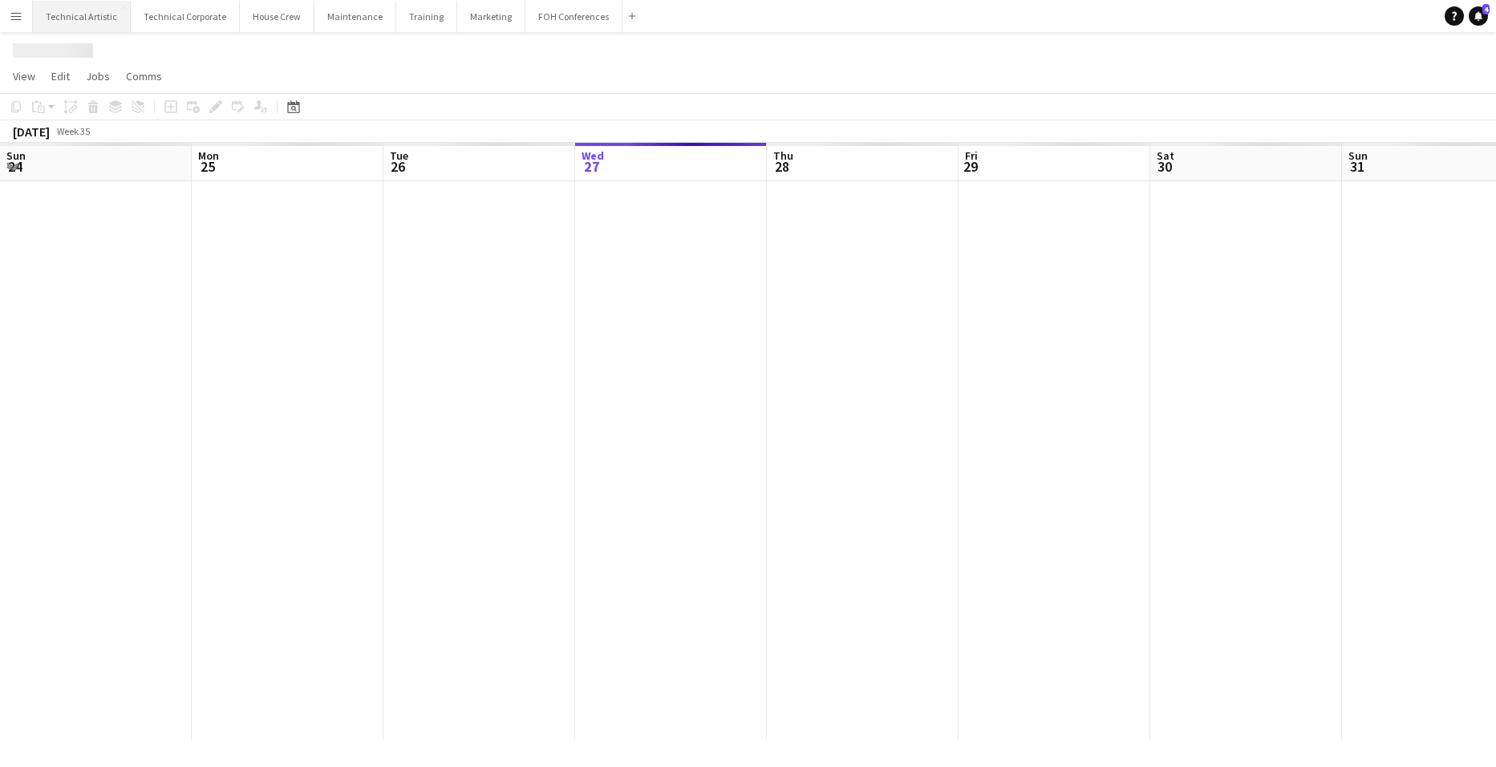
scroll to position [0, 383]
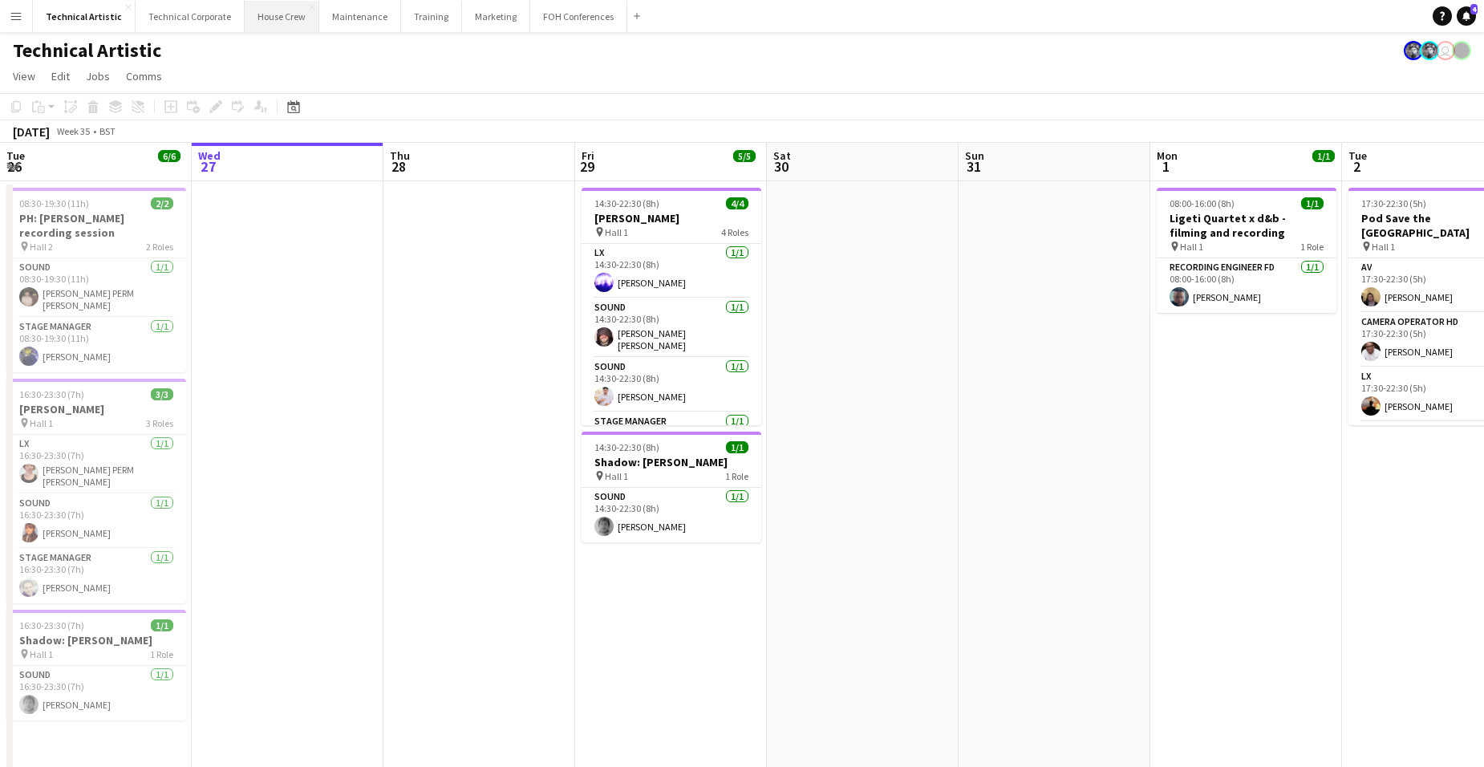
click at [279, 14] on button "House Crew Close" at bounding box center [282, 16] width 75 height 31
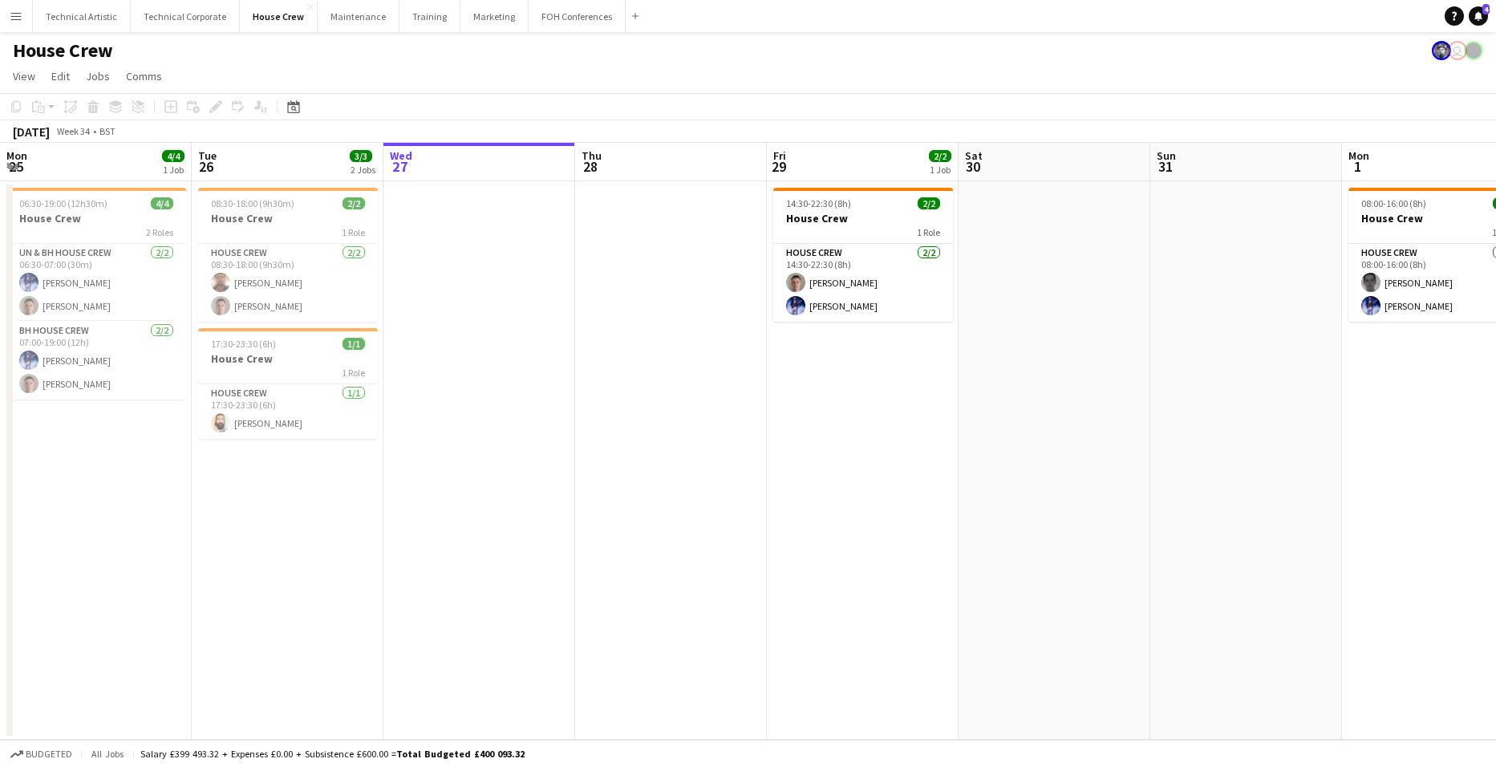
scroll to position [0, 491]
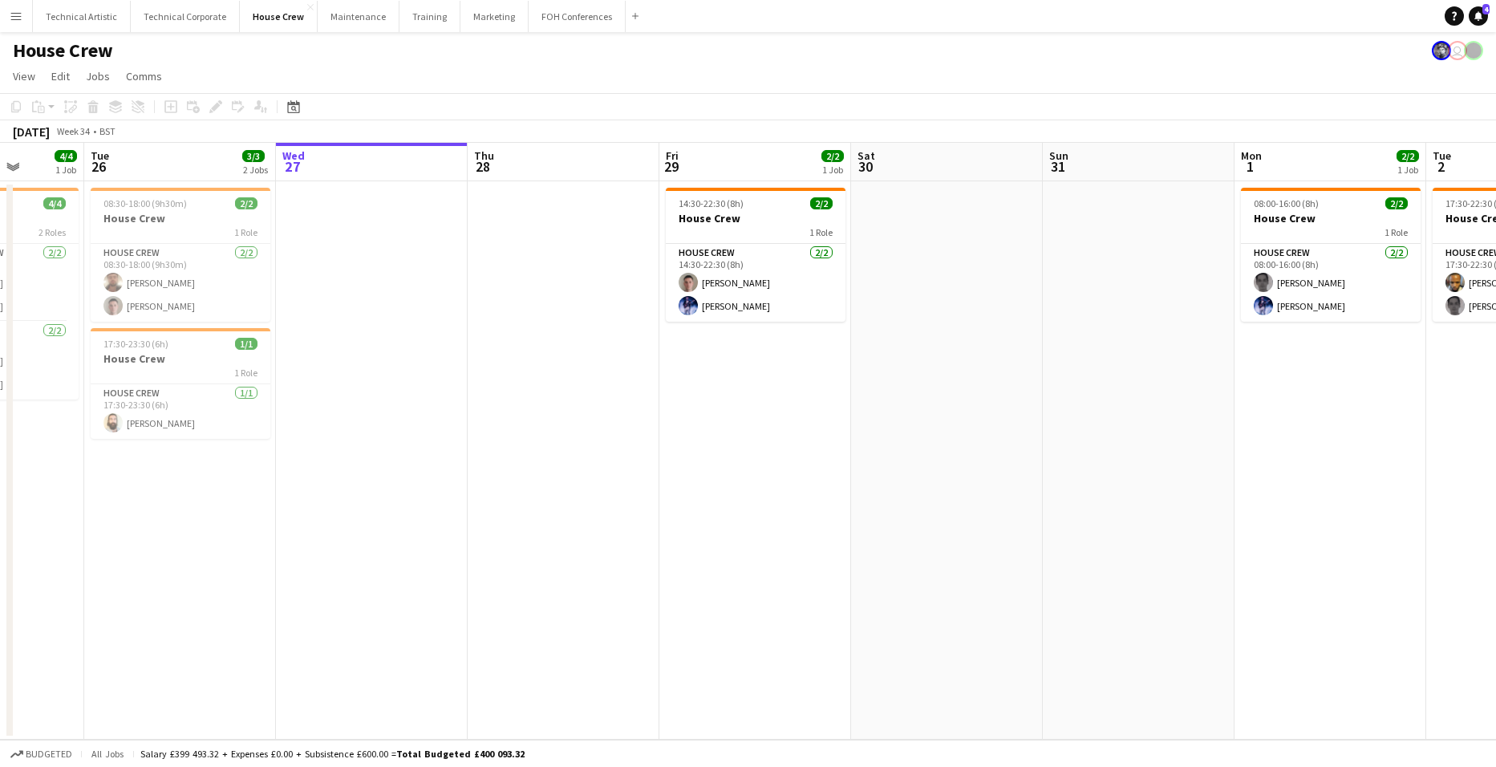
drag, startPoint x: 348, startPoint y: 492, endPoint x: 574, endPoint y: 499, distance: 226.2
click at [574, 499] on app-calendar-viewport "Sat 23 Sun 24 3/3 1 Job Mon 25 4/4 1 Job Tue 26 3/3 2 Jobs Wed 27 Thu 28 Fri 29…" at bounding box center [748, 441] width 1496 height 597
